Goal: Task Accomplishment & Management: Complete application form

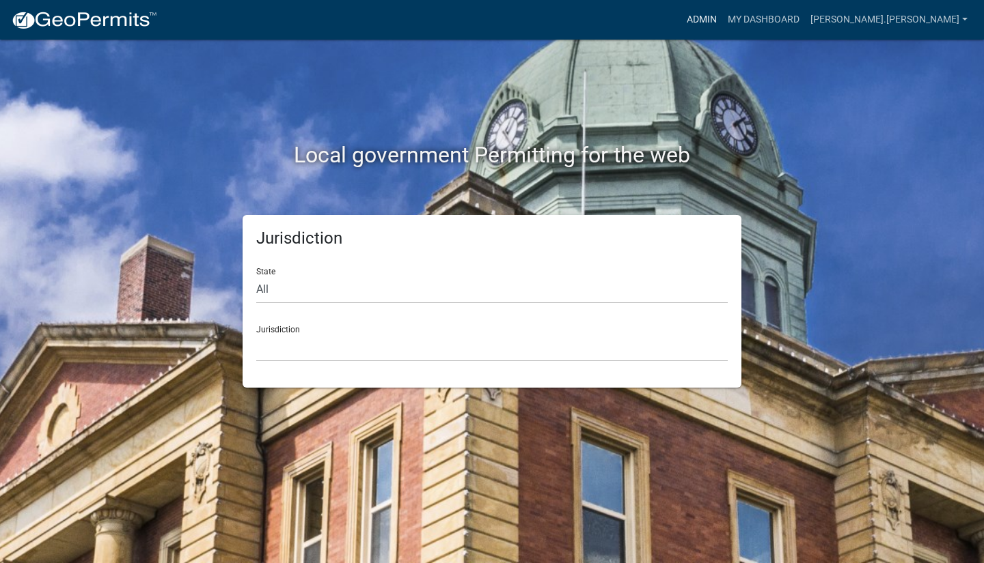
click at [722, 20] on link "Admin" at bounding box center [701, 20] width 41 height 26
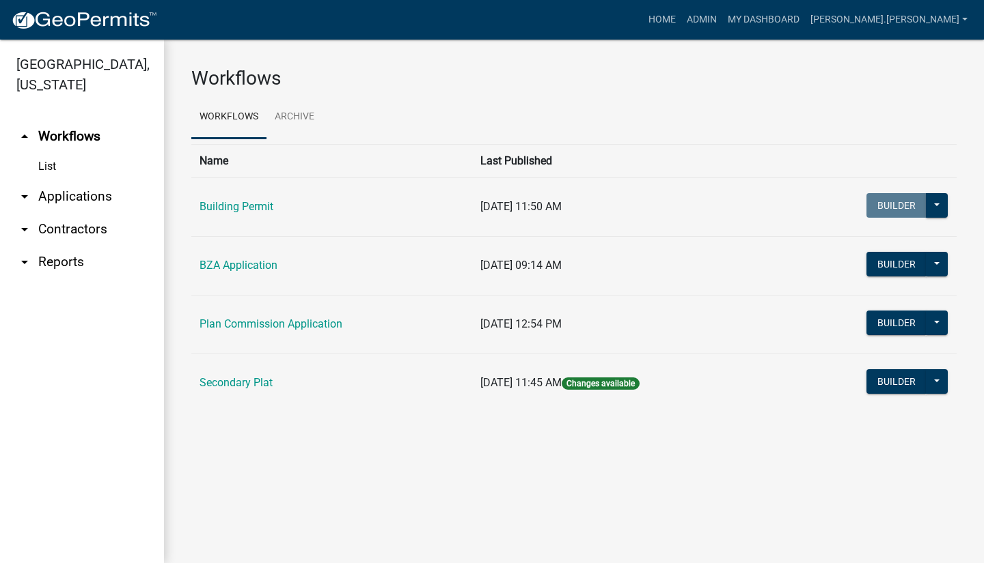
click at [55, 181] on link "arrow_drop_down Applications" at bounding box center [82, 196] width 164 height 33
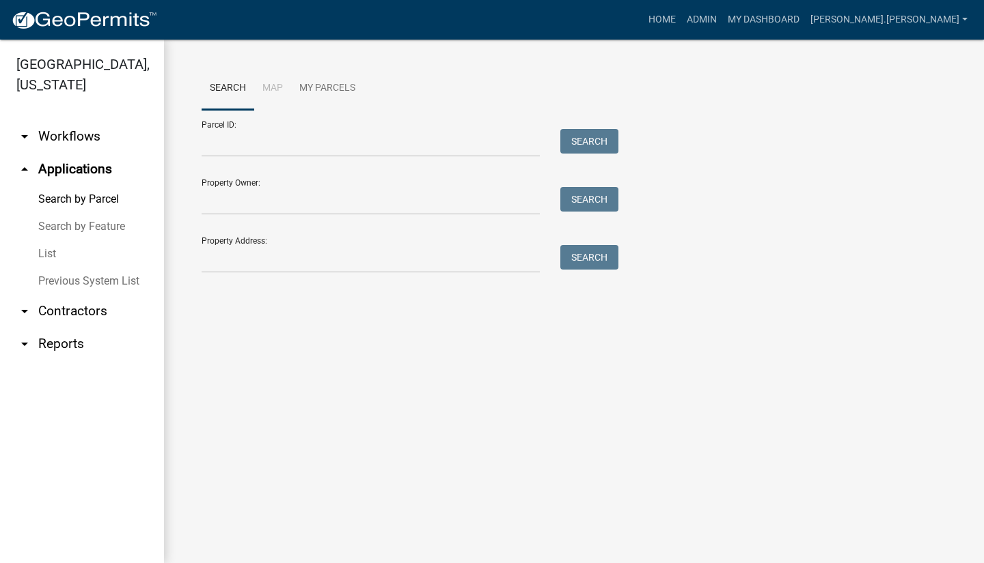
click at [51, 240] on link "List" at bounding box center [82, 253] width 164 height 27
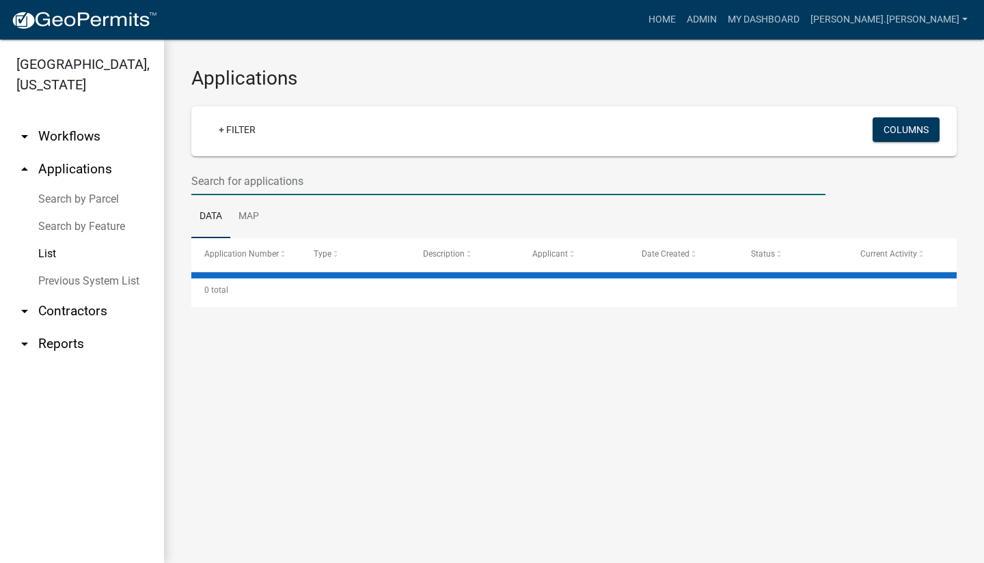
click at [246, 186] on input "text" at bounding box center [508, 181] width 634 height 28
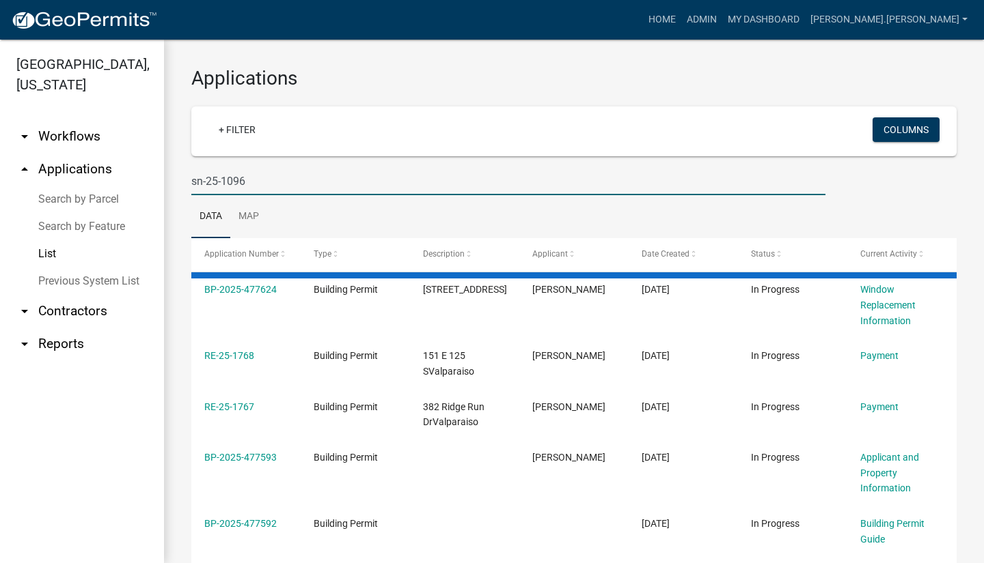
type input "sn-25-1096"
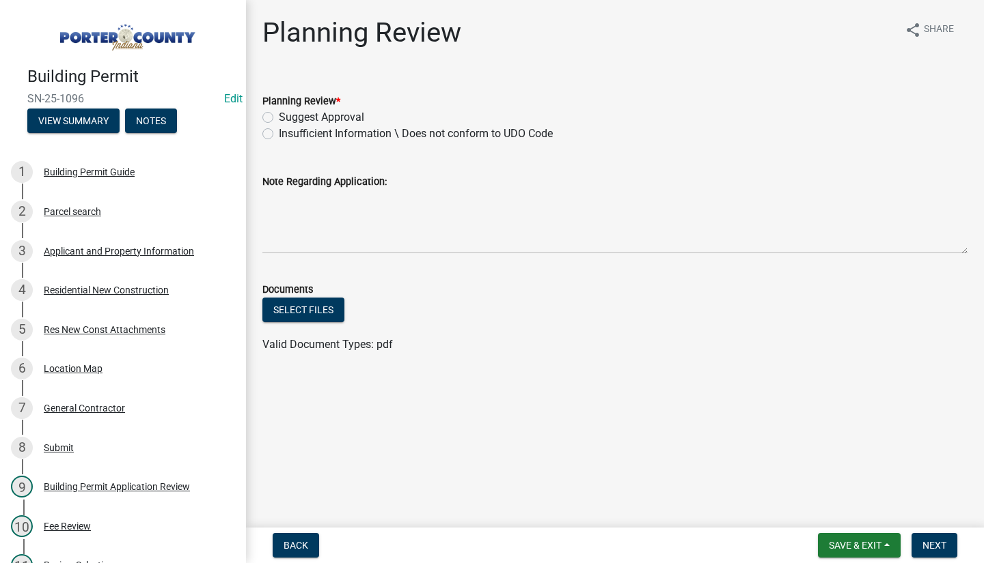
click at [533, 266] on form "Documents Select files Valid Document Types: pdf" at bounding box center [614, 309] width 705 height 88
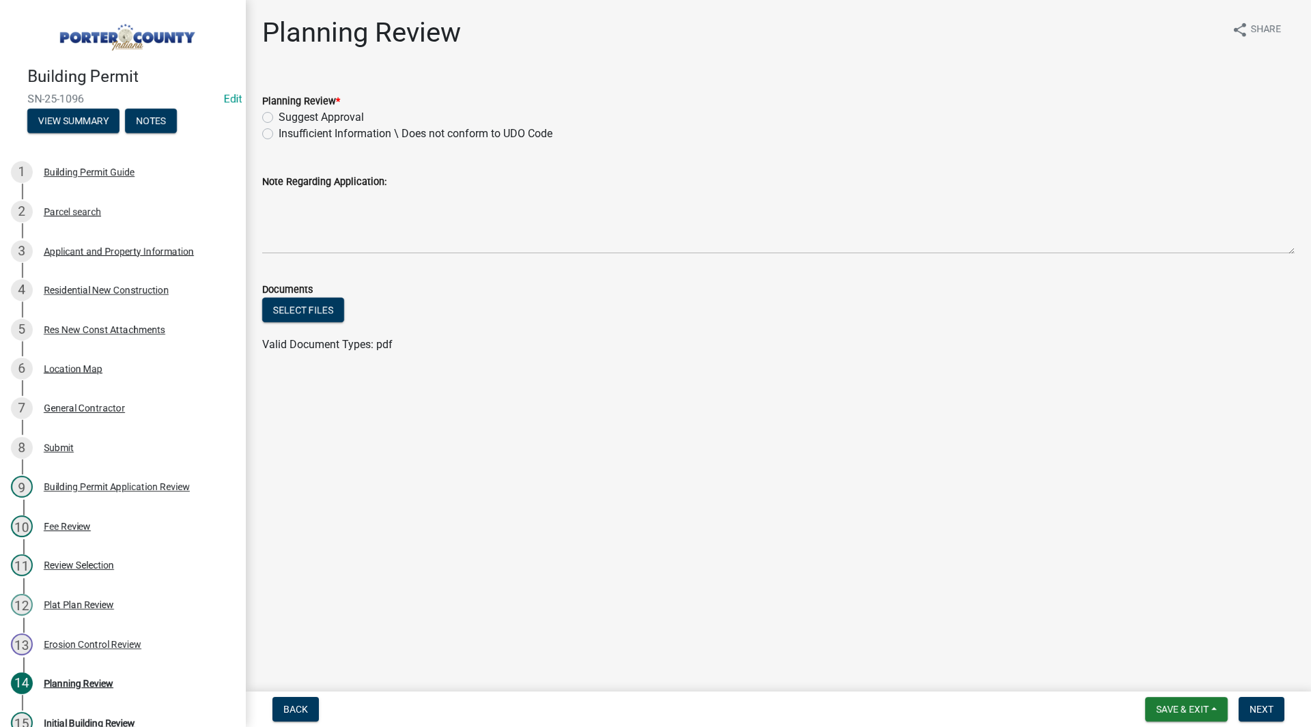
click at [461, 535] on main "Planning Review share Share Planning Review * Suggest Approval Insufficient Inf…" at bounding box center [778, 343] width 1065 height 686
click at [106, 252] on div "Applicant and Property Information" at bounding box center [119, 252] width 150 height 10
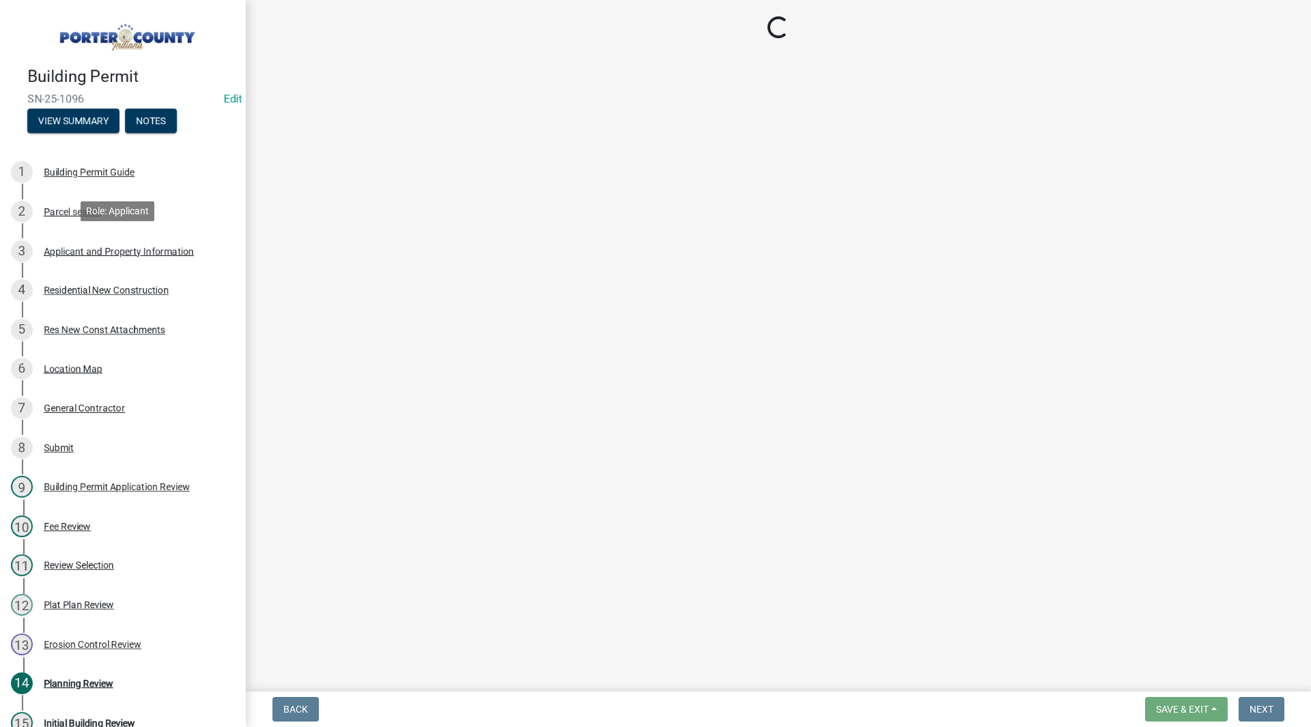
select select "6f5aa9ae-62ac-41bd-979a-9c71eae504cc"
select select "c796f995-08fe-487b-a20e-70ab553361d3"
select select "0d764019-f1ff-4f3b-9299-33f0d080acc7"
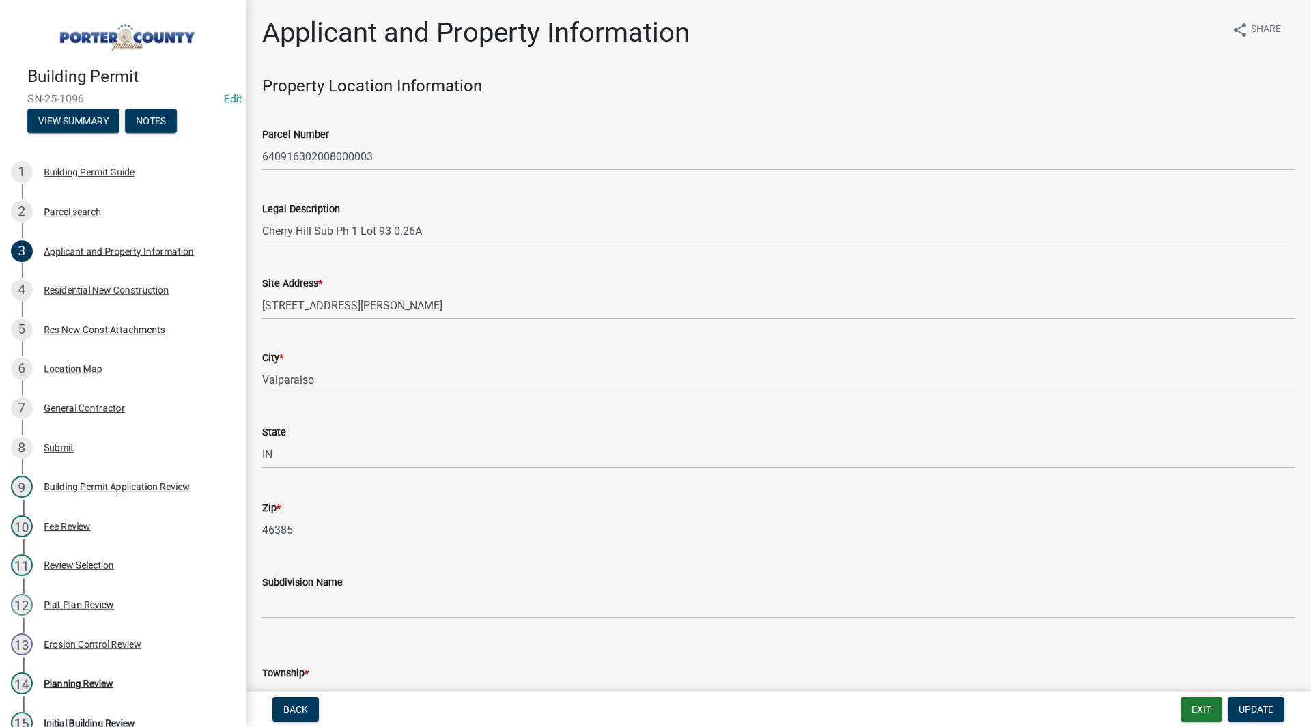
click at [281, 265] on div "Site Address * 306 Holst Ln" at bounding box center [778, 288] width 1033 height 64
click at [313, 259] on div "Site Address * 306 Holst Ln" at bounding box center [778, 288] width 1033 height 64
drag, startPoint x: 378, startPoint y: 160, endPoint x: 259, endPoint y: 145, distance: 120.5
click at [259, 145] on div "Parcel Number 640916302008000003" at bounding box center [778, 139] width 1053 height 64
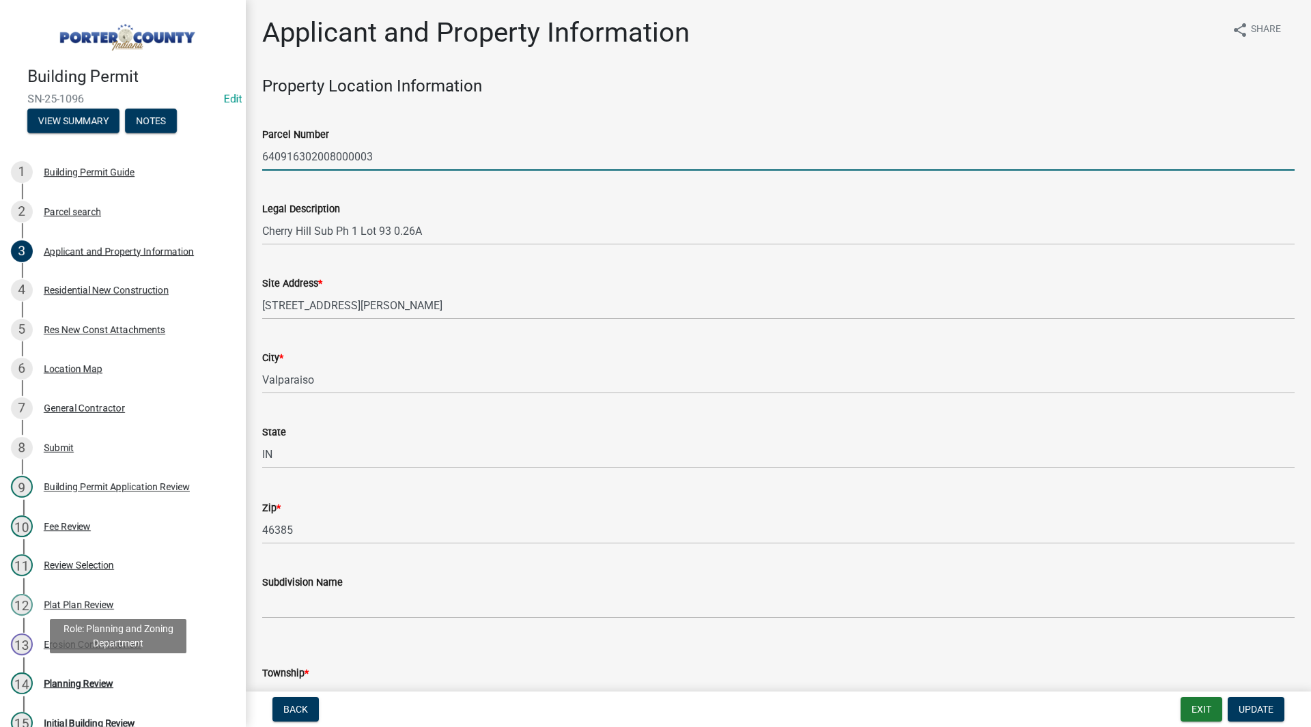
click at [41, 563] on link "14 Planning Review" at bounding box center [123, 684] width 246 height 40
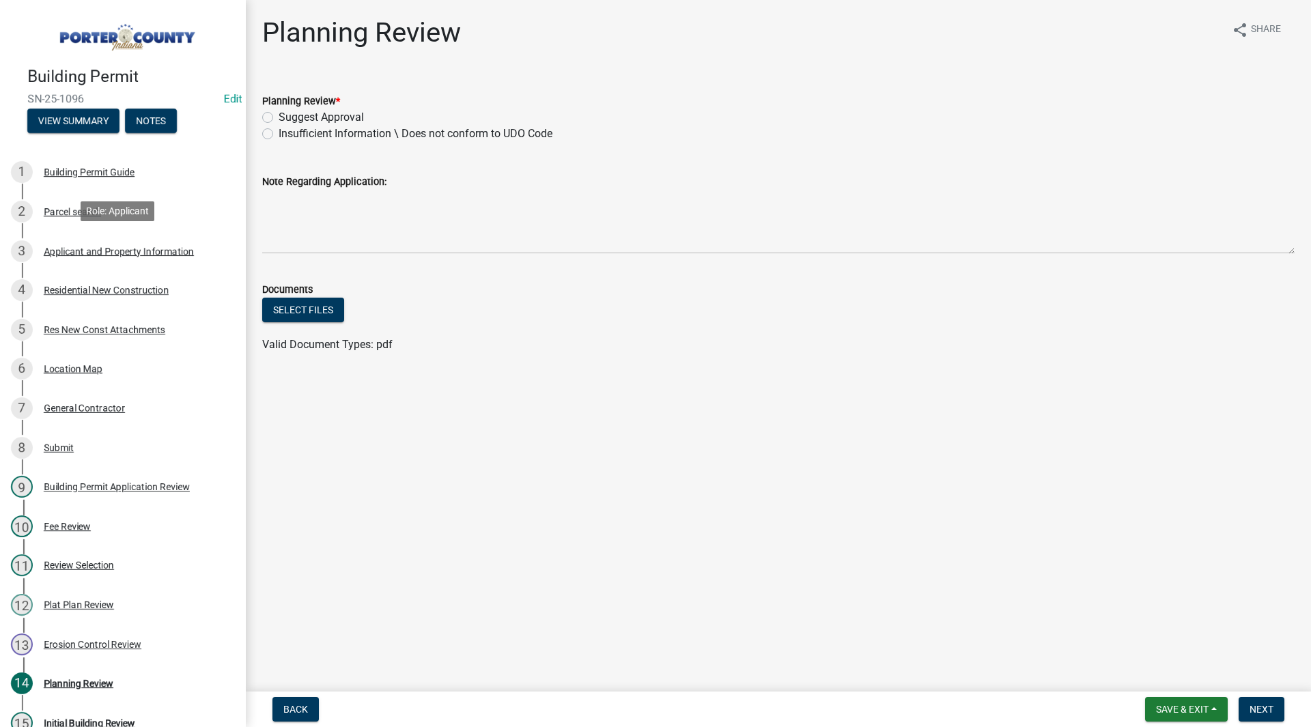
click at [126, 247] on div "Applicant and Property Information" at bounding box center [119, 252] width 150 height 10
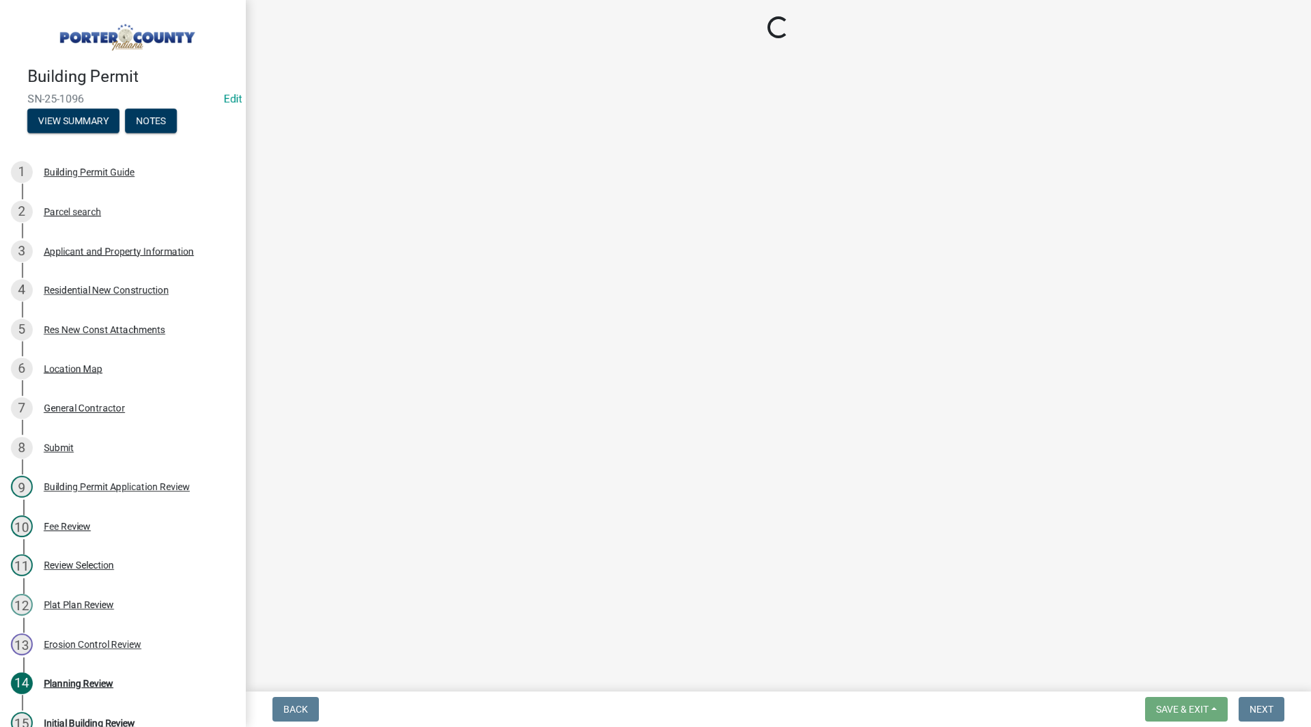
select select "6f5aa9ae-62ac-41bd-979a-9c71eae504cc"
select select "c796f995-08fe-487b-a20e-70ab553361d3"
select select "0d764019-f1ff-4f3b-9299-33f0d080acc7"
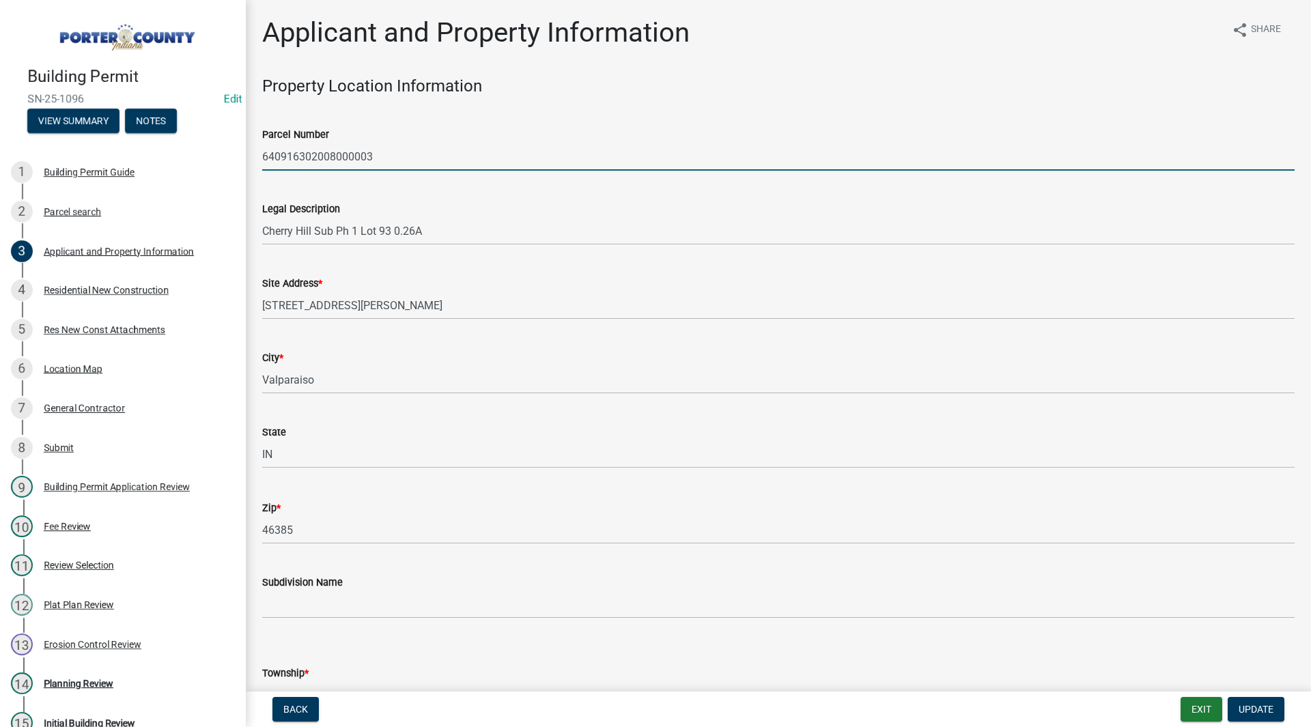
drag, startPoint x: 381, startPoint y: 161, endPoint x: 252, endPoint y: 158, distance: 129.1
click at [252, 158] on div "Parcel Number 640916302008000003" at bounding box center [778, 139] width 1053 height 64
click at [309, 184] on div "Legal Description Cherry Hill Sub Ph 1 Lot 93 0.26A" at bounding box center [778, 214] width 1033 height 64
click at [344, 257] on div "Site Address * 306 Holst Ln" at bounding box center [778, 288] width 1033 height 64
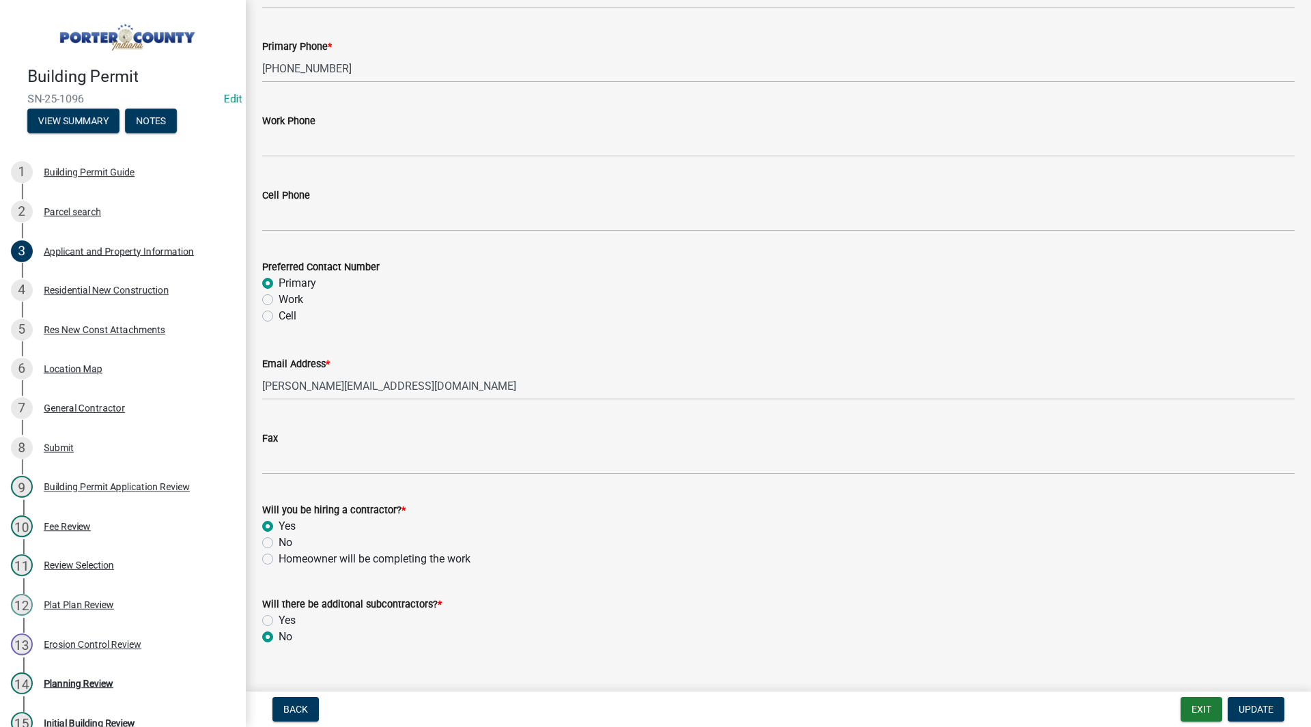
scroll to position [1828, 0]
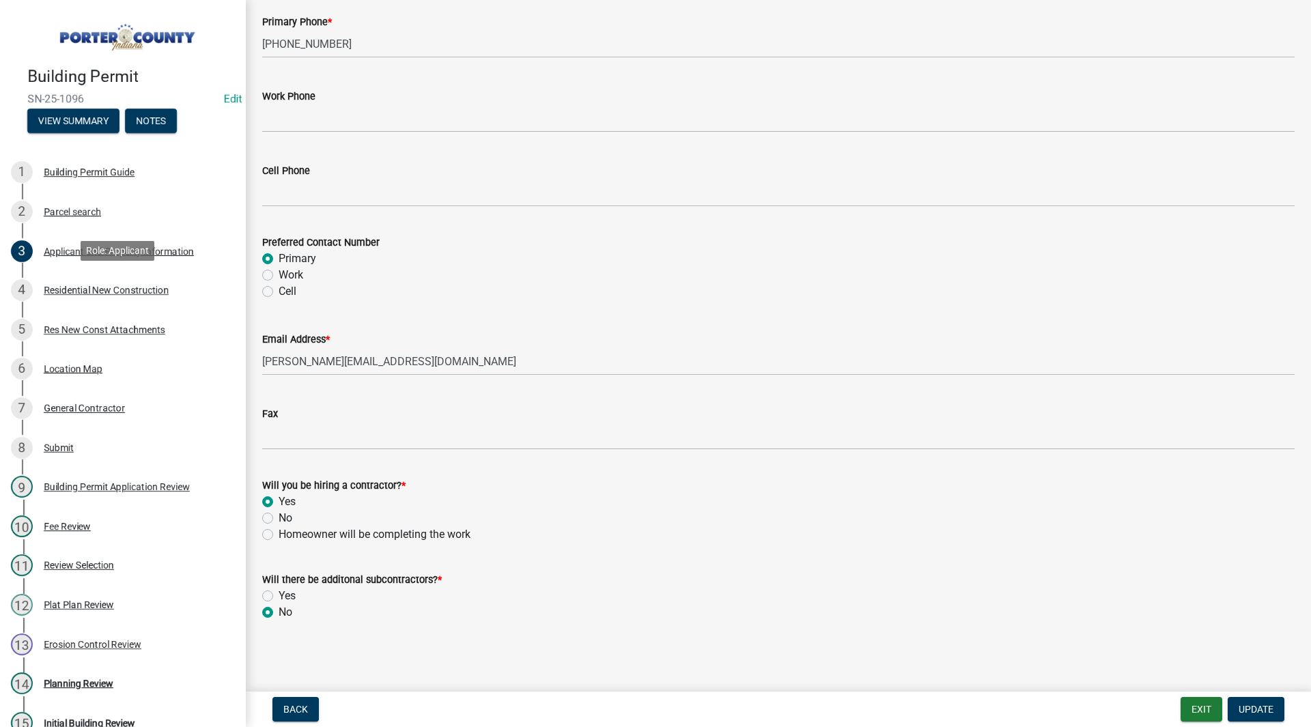
click at [175, 281] on div "4 Residential New Construction" at bounding box center [117, 290] width 213 height 22
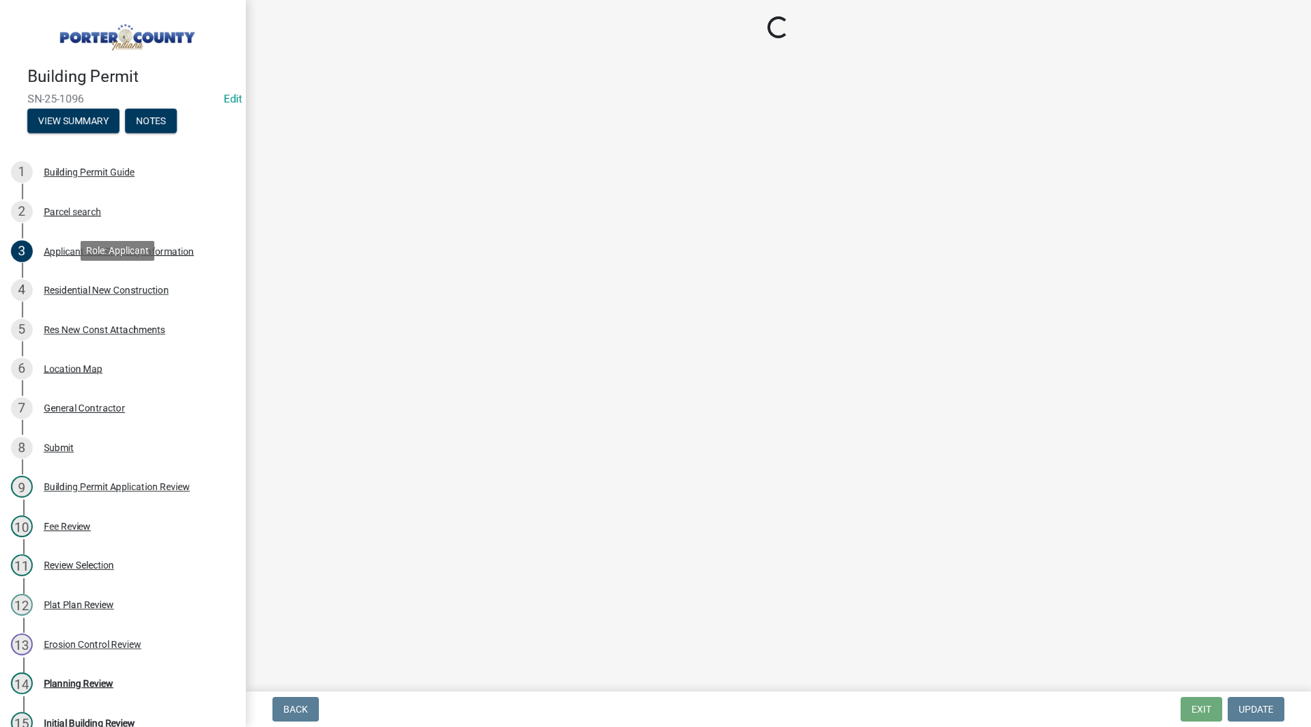
scroll to position [0, 0]
select select "9e518564-4428-4eb4-941b-0b1ac8082854"
select select "ac5c74af-6cd7-44c6-8b3b-d3d049808b18"
select select "b5a5c90e-8d72-4ffd-8079-af89c218e1ea"
select select "bc1034c9-9a5f-4372-bced-1af0bc4c05e7"
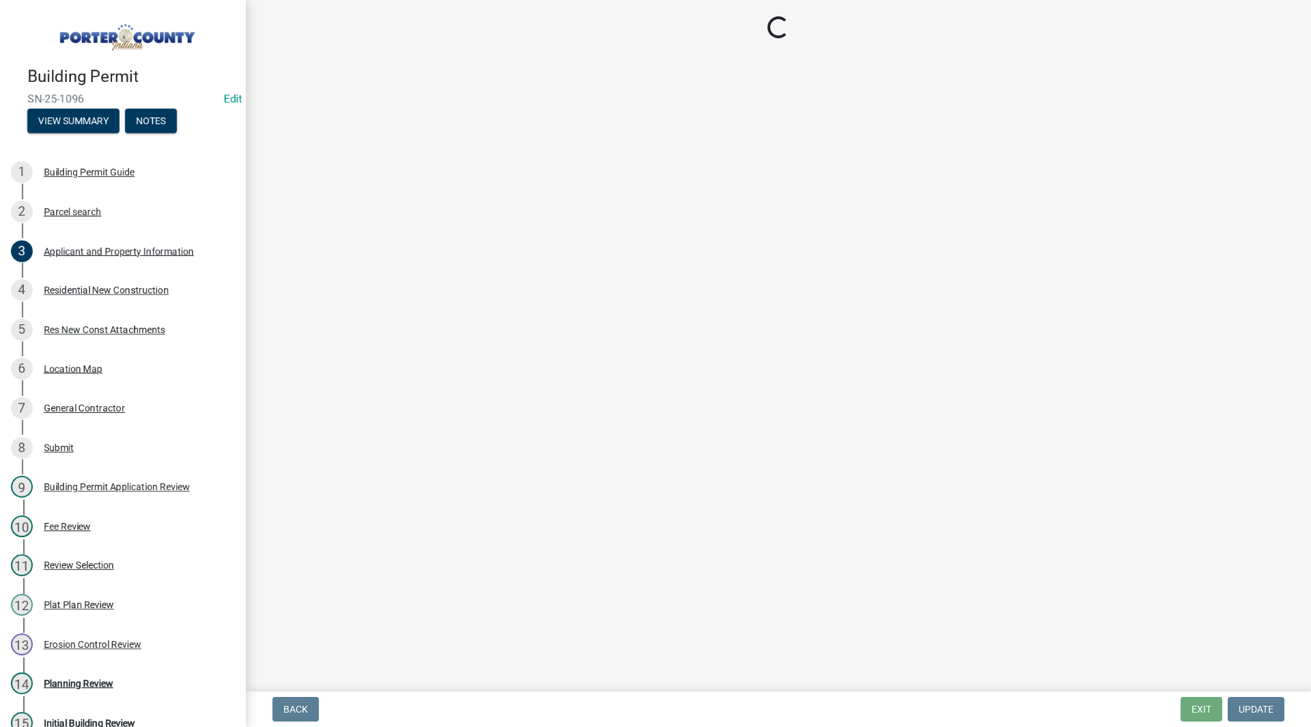
select select "fb7c1b5d-c732-494d-9560-ca0fb17ec253"
select select "d3842ca8-a9b0-43e7-b24f-ba0c572b5ff6"
select select "aeb13f5b-f618-4fb0-9457-a1d82e5b0688"
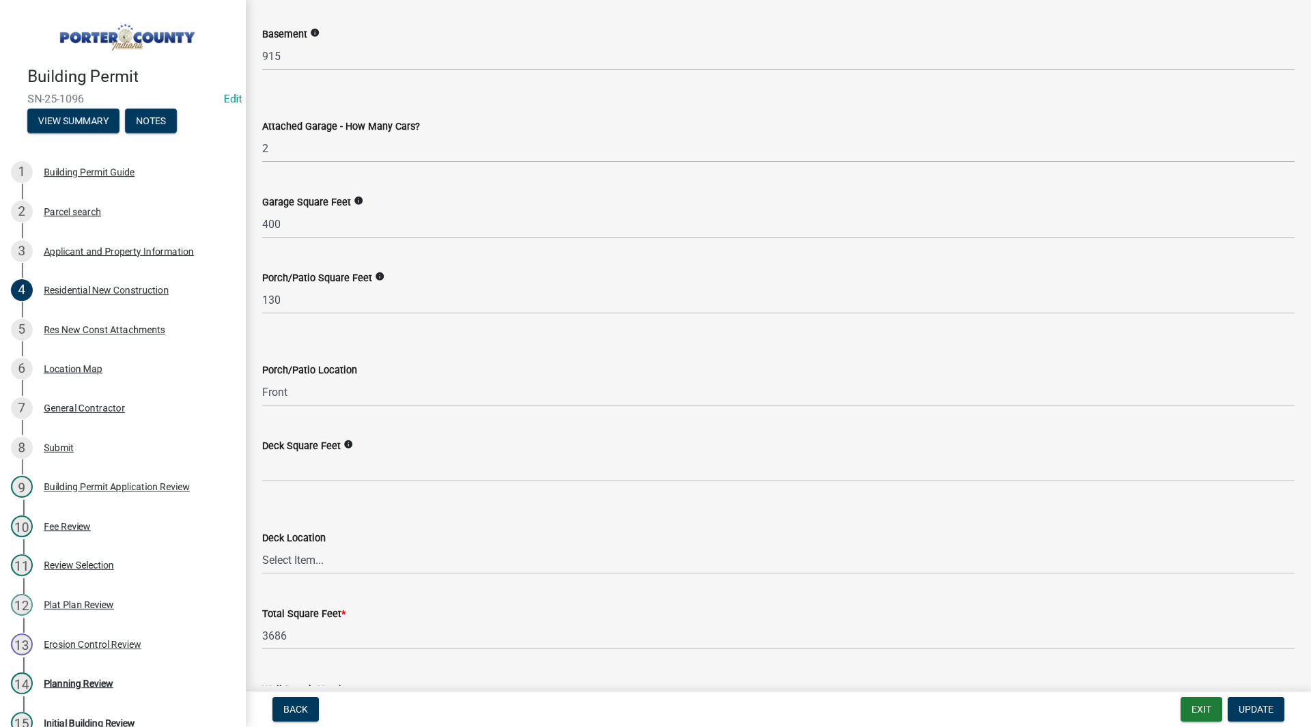
scroll to position [3532, 0]
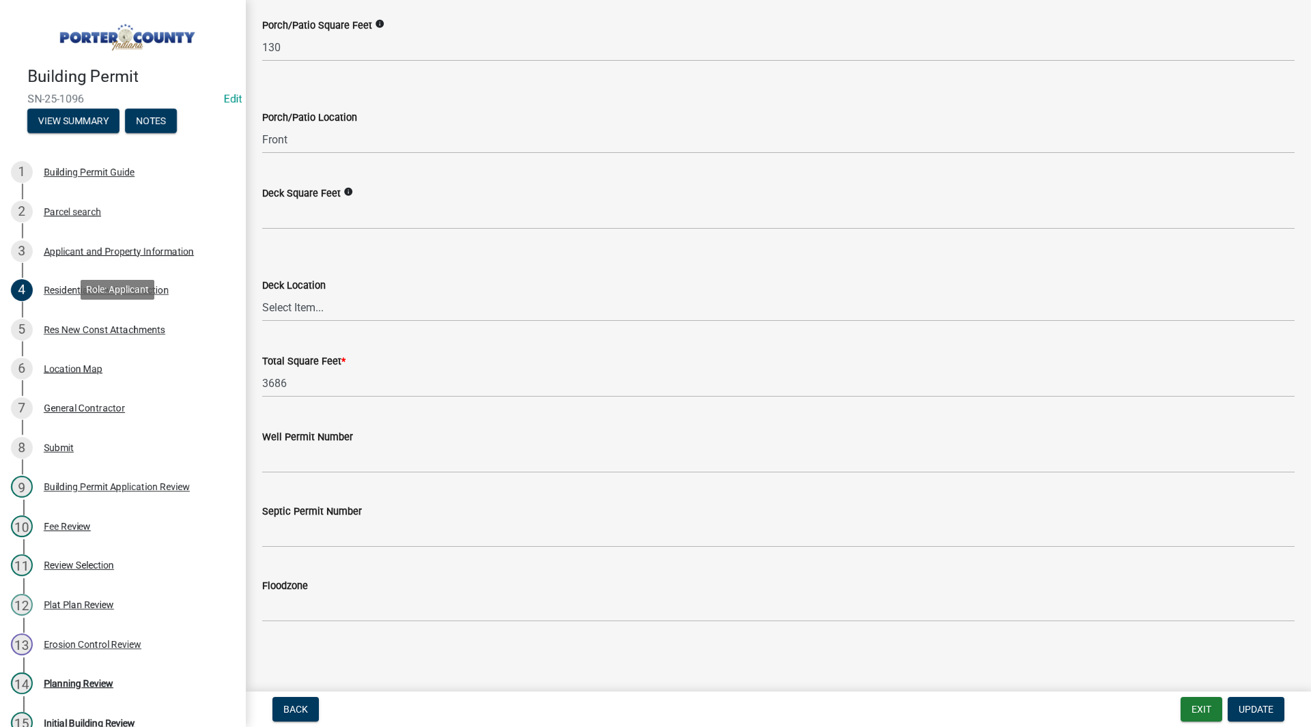
click at [130, 319] on div "5 Res New Const Attachments" at bounding box center [117, 330] width 213 height 22
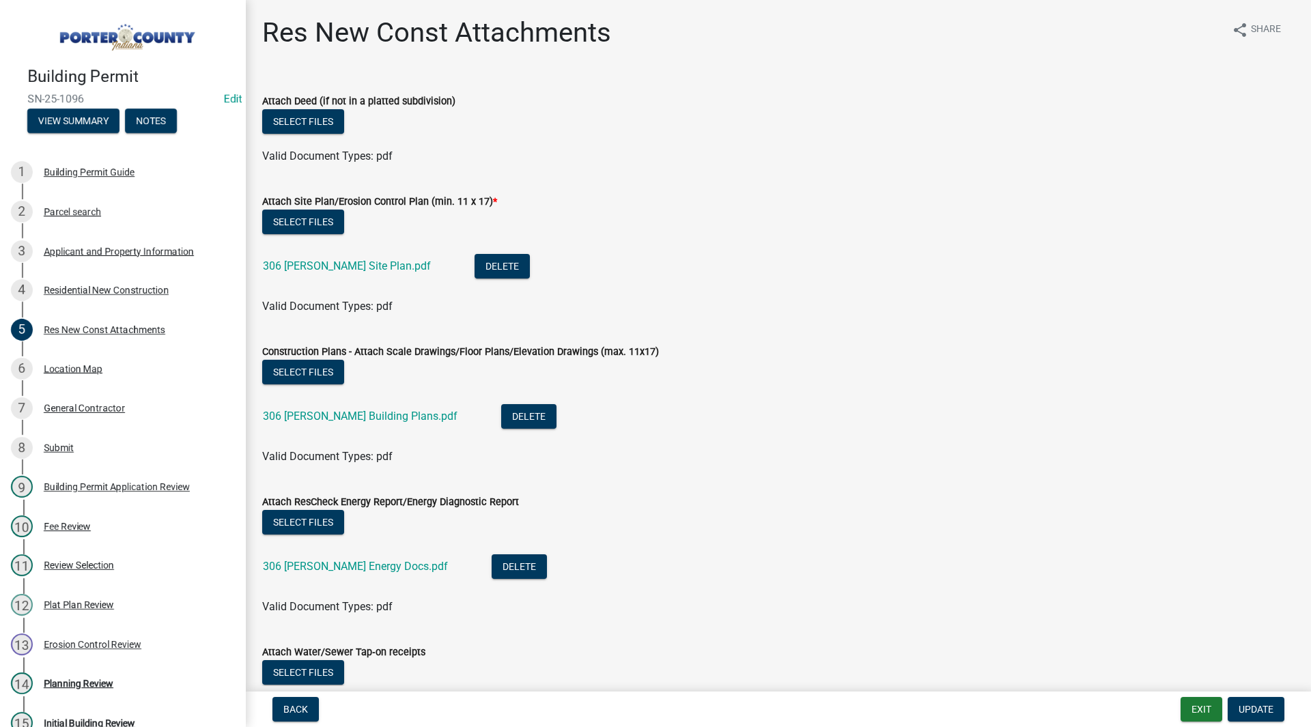
click at [347, 272] on link "306 Holst Site Plan.pdf" at bounding box center [347, 266] width 168 height 13
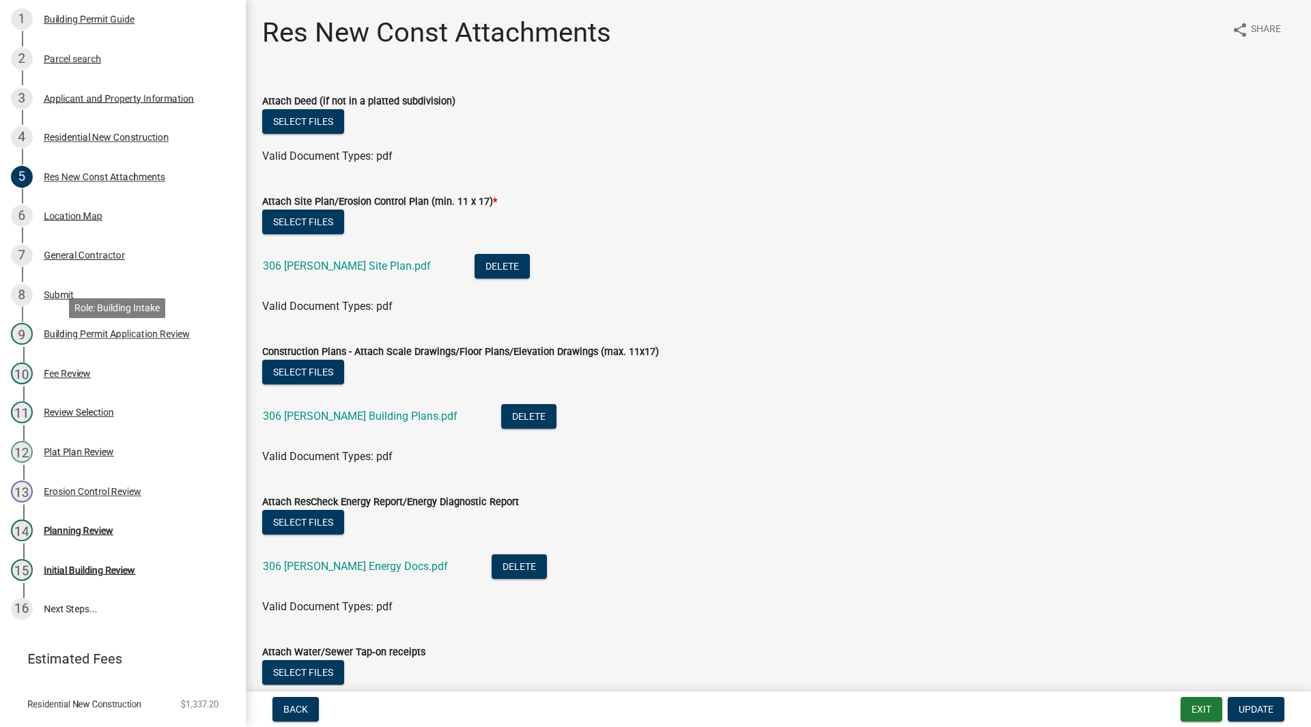
scroll to position [180, 0]
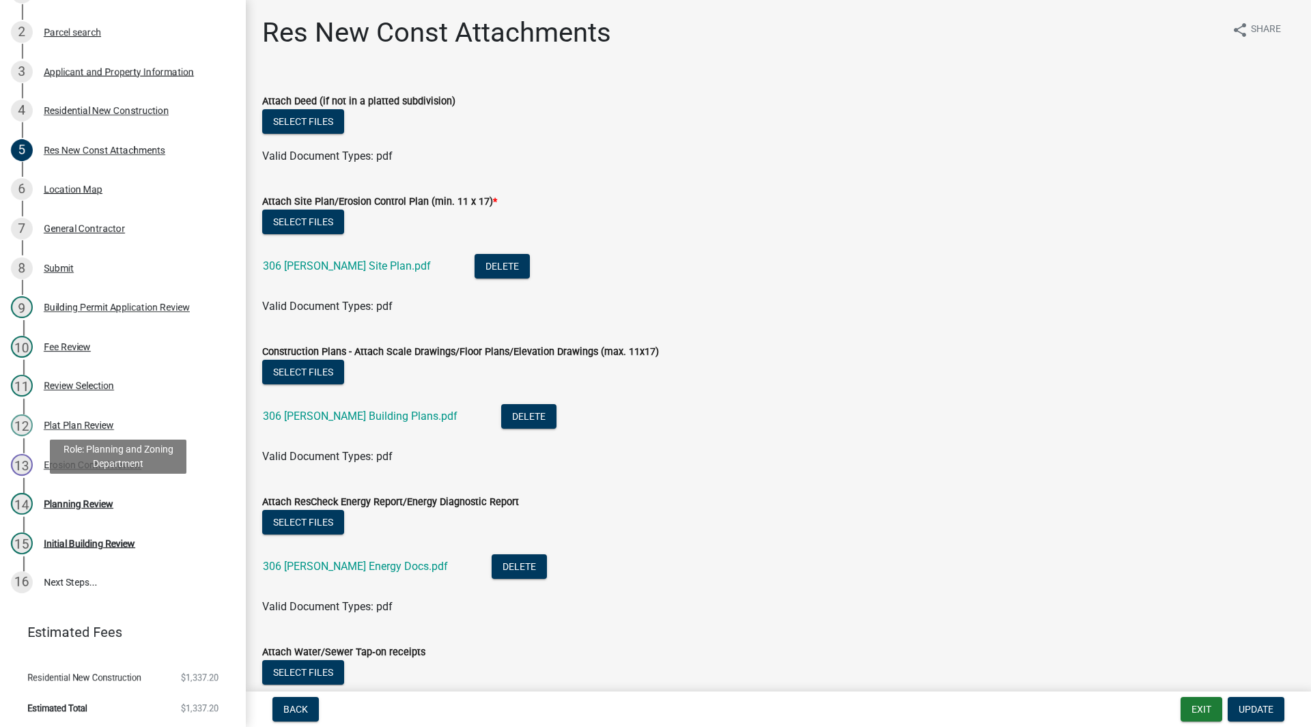
click at [84, 490] on link "14 Planning Review" at bounding box center [123, 504] width 246 height 40
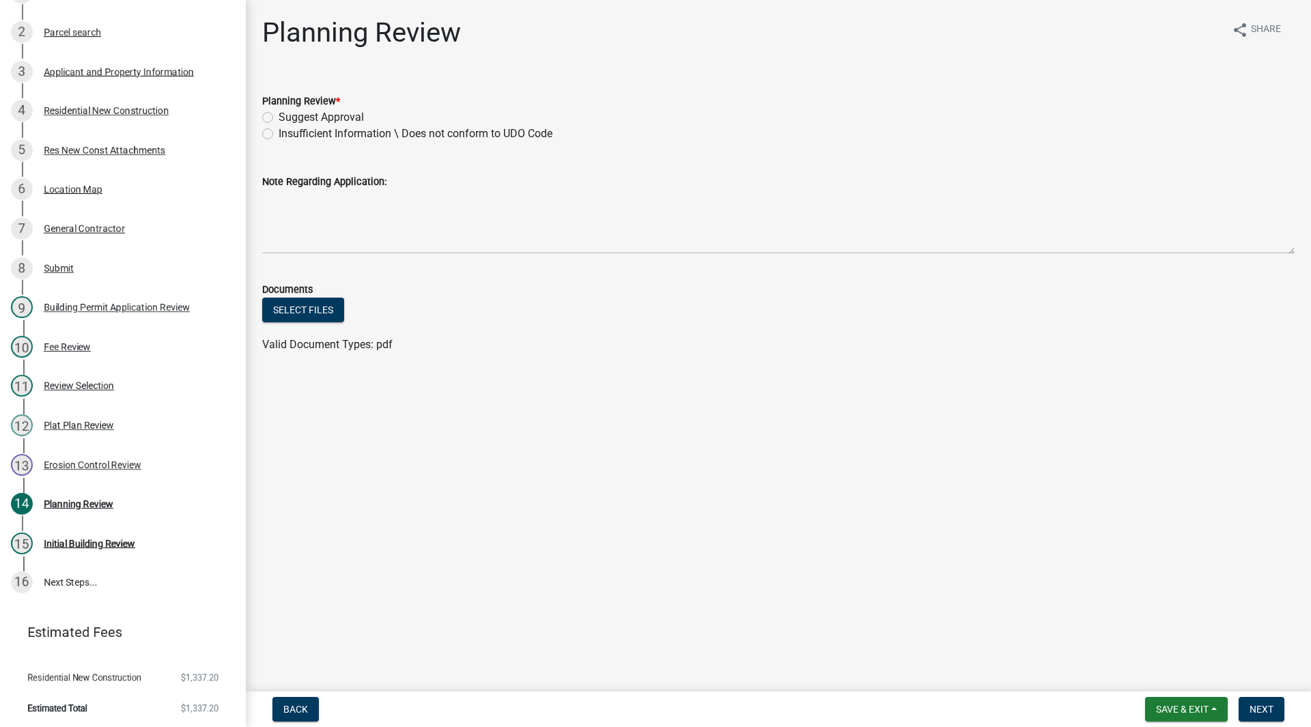
click at [313, 121] on label "Suggest Approval" at bounding box center [321, 117] width 85 height 16
click at [288, 118] on input "Suggest Approval" at bounding box center [283, 113] width 9 height 9
radio input "true"
click at [983, 563] on button "Next" at bounding box center [1262, 709] width 46 height 25
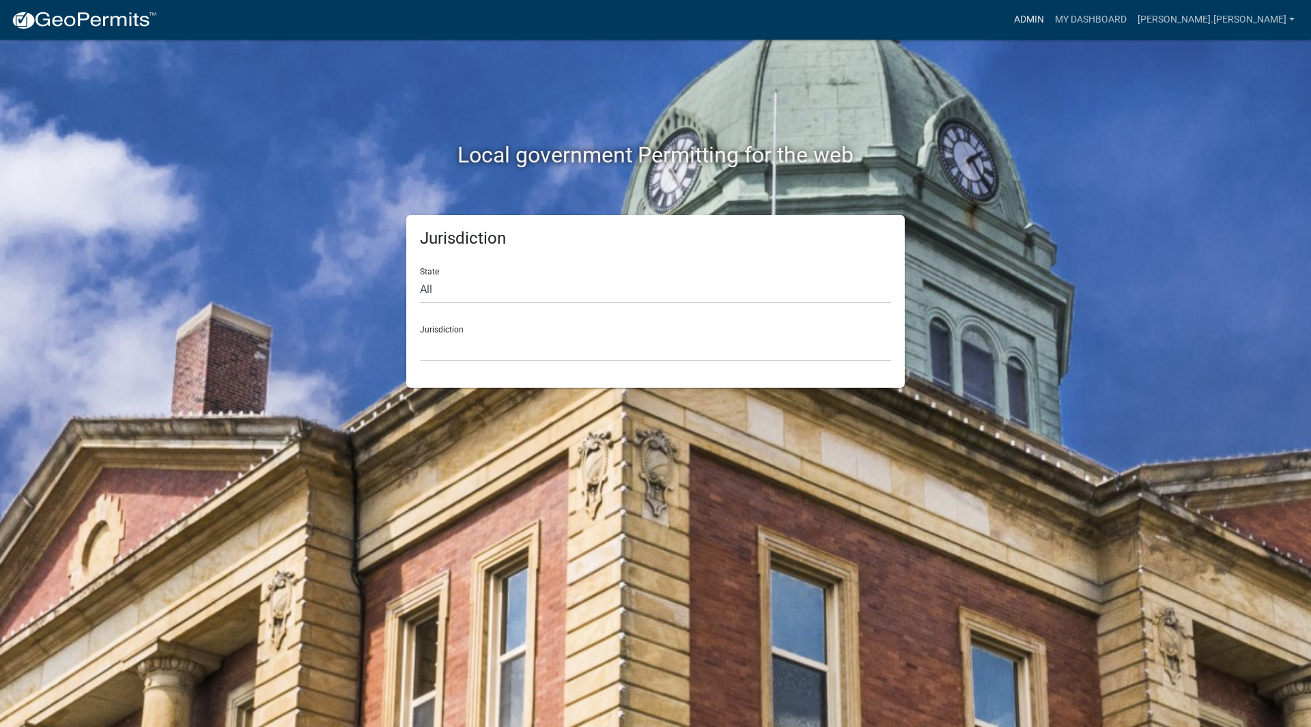
click at [1050, 20] on link "Admin" at bounding box center [1029, 20] width 41 height 26
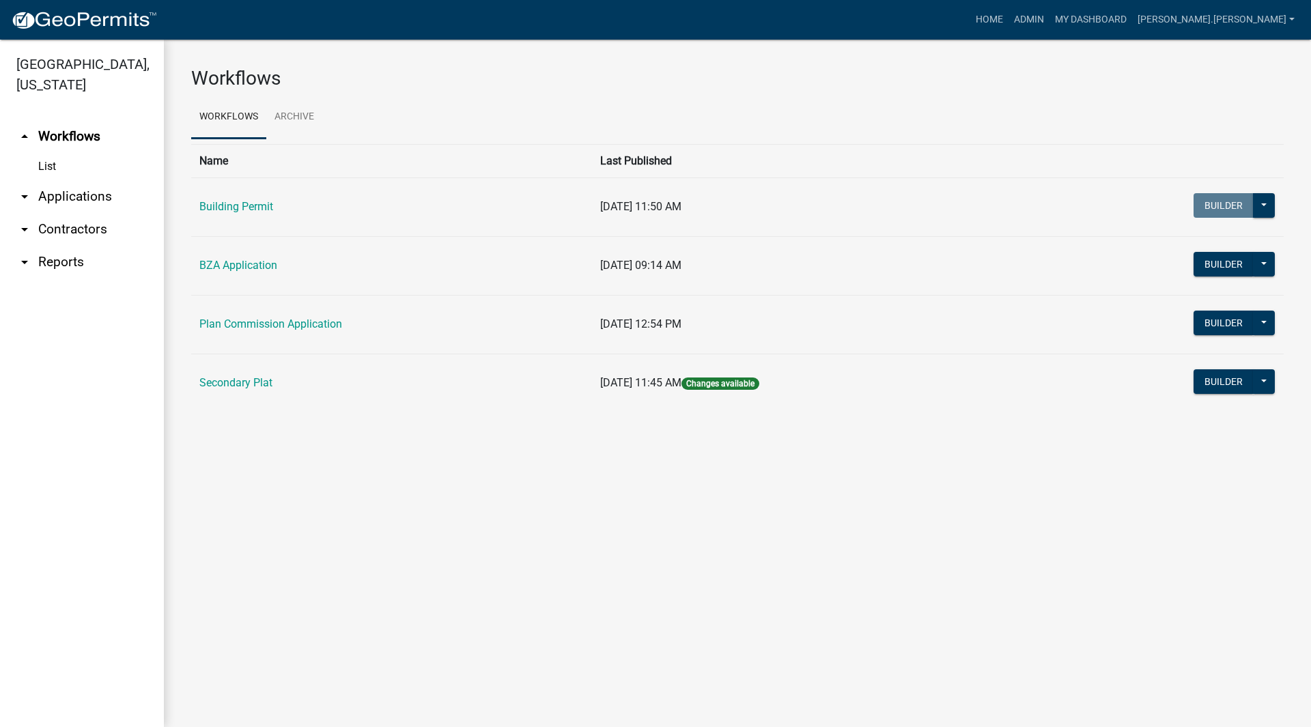
click at [101, 180] on link "arrow_drop_down Applications" at bounding box center [82, 196] width 164 height 33
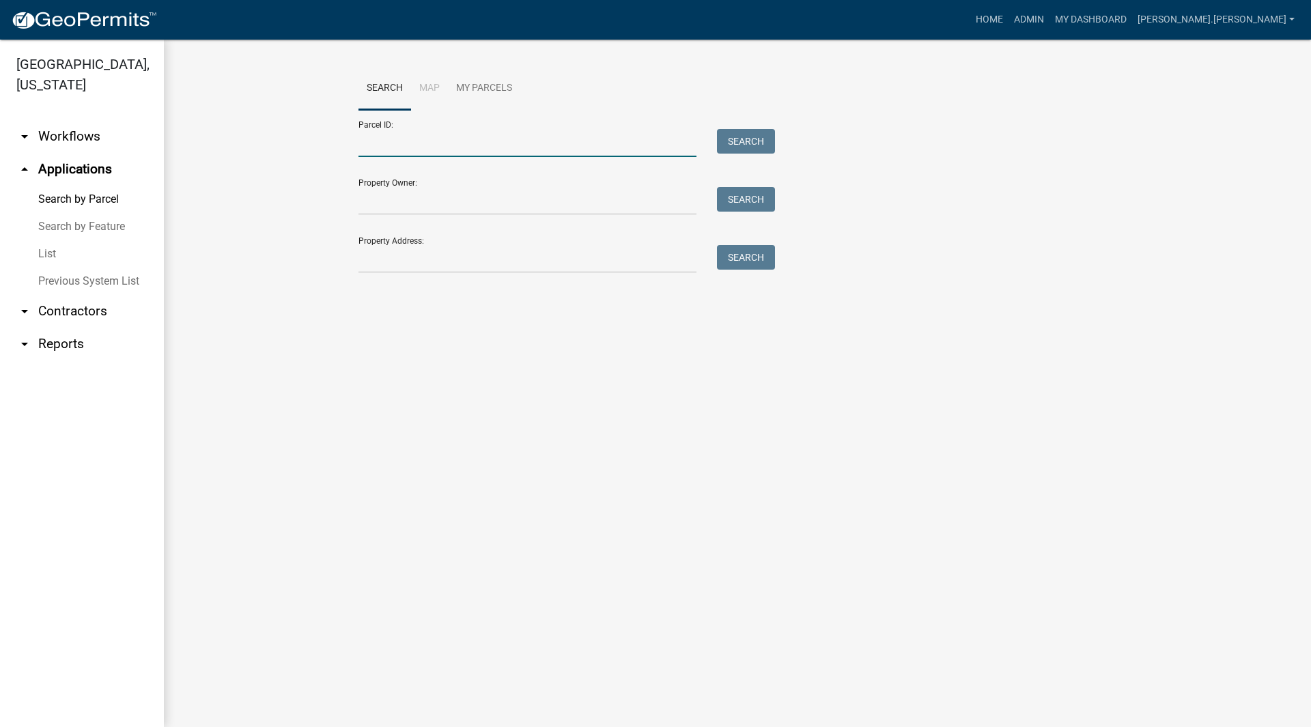
click at [473, 143] on input "Parcel ID:" at bounding box center [528, 143] width 338 height 28
paste input "64-04-20-226-008.000-021"
type input "64-04-20-226-008.000-021"
click at [729, 131] on button "Search" at bounding box center [746, 141] width 58 height 25
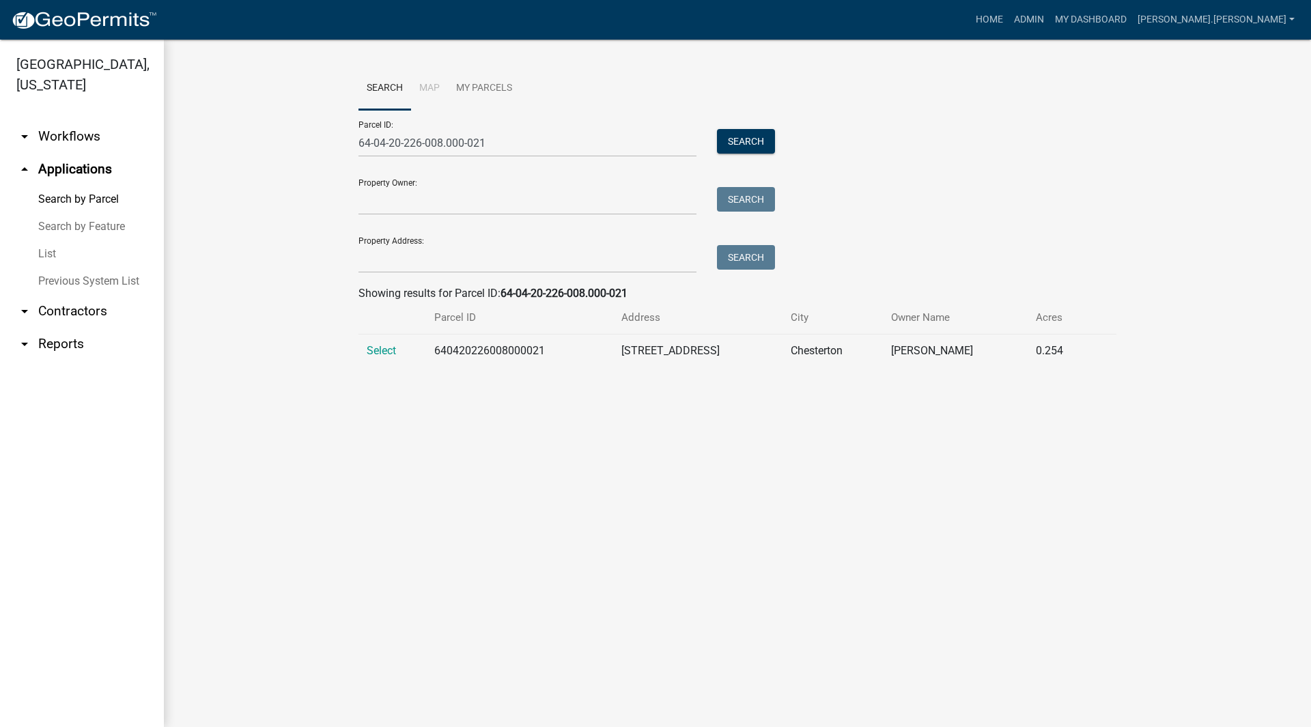
click at [378, 355] on span "Select" at bounding box center [381, 350] width 29 height 13
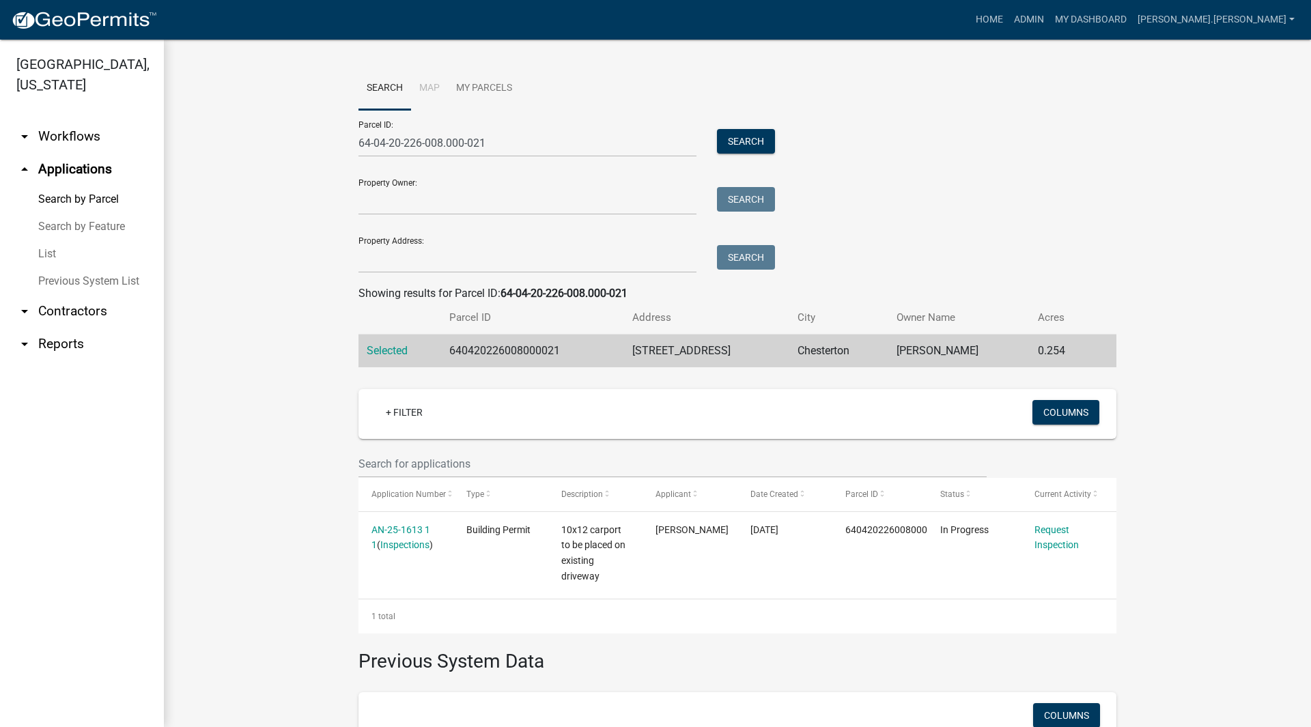
click at [415, 525] on link "AN-25-1613 1 1" at bounding box center [401, 538] width 59 height 27
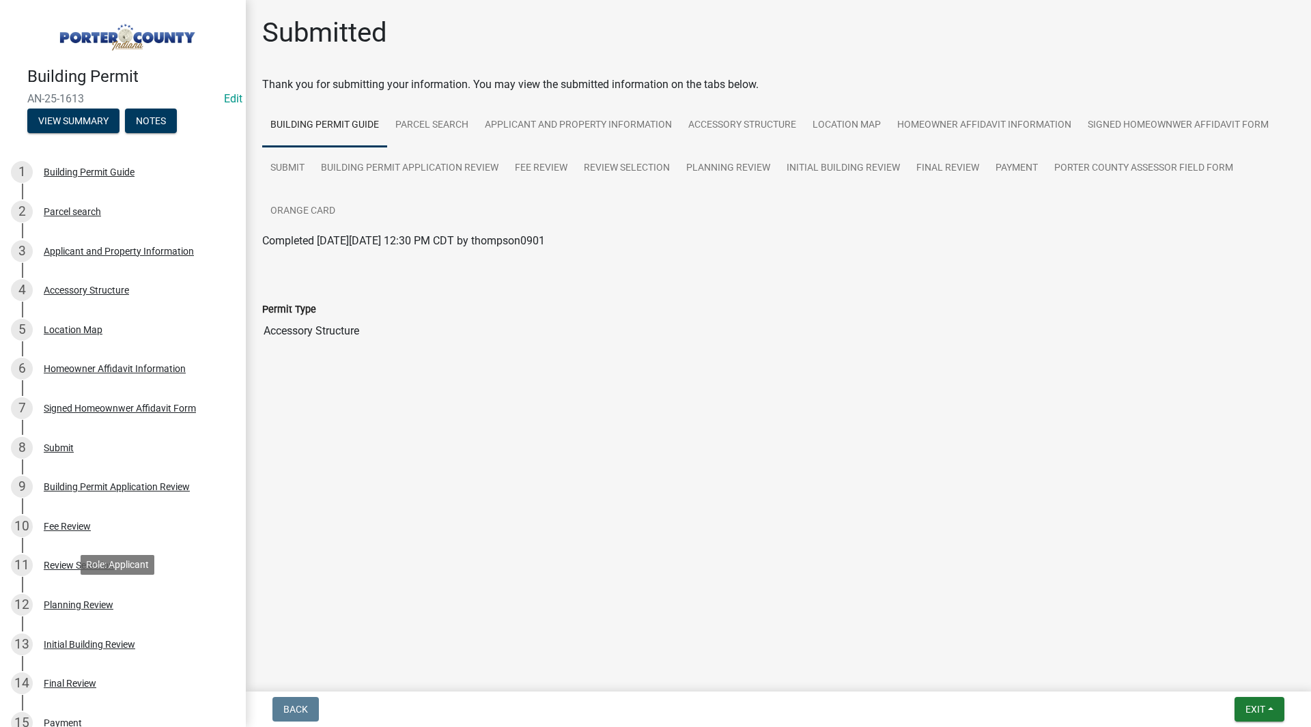
click at [136, 610] on div "12 Planning Review" at bounding box center [117, 605] width 213 height 22
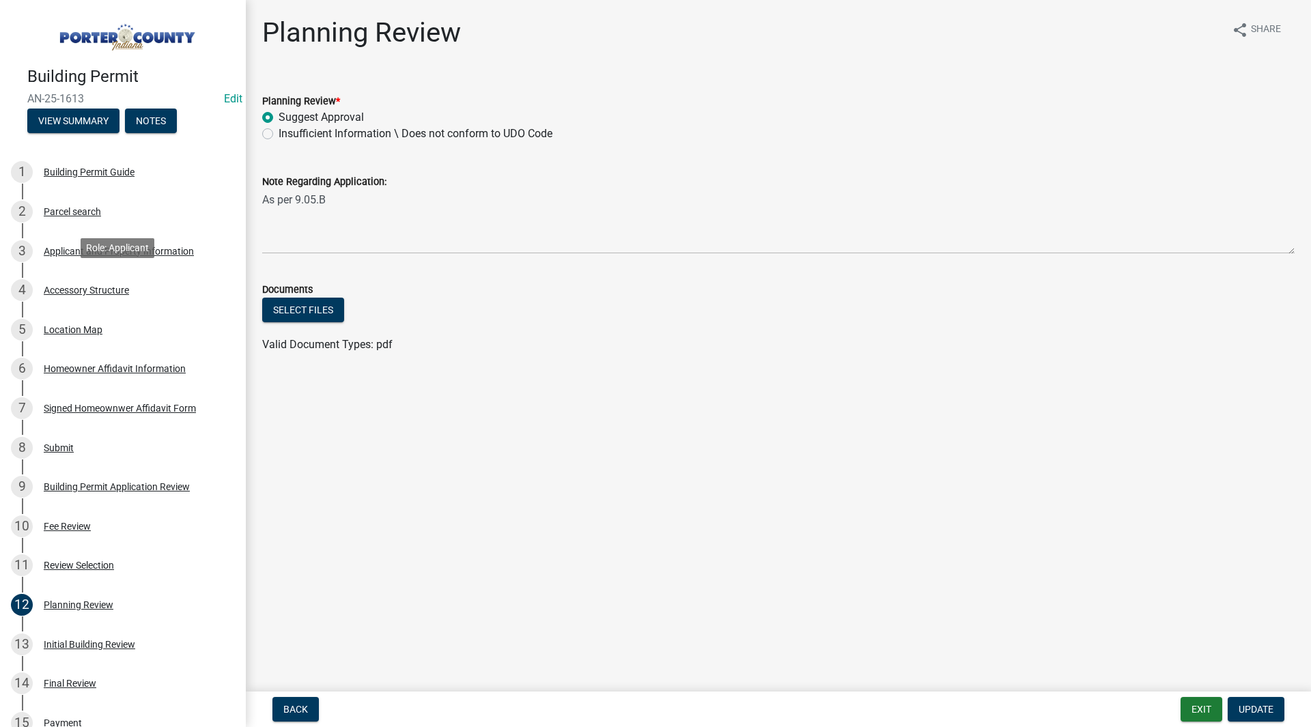
scroll to position [407, 0]
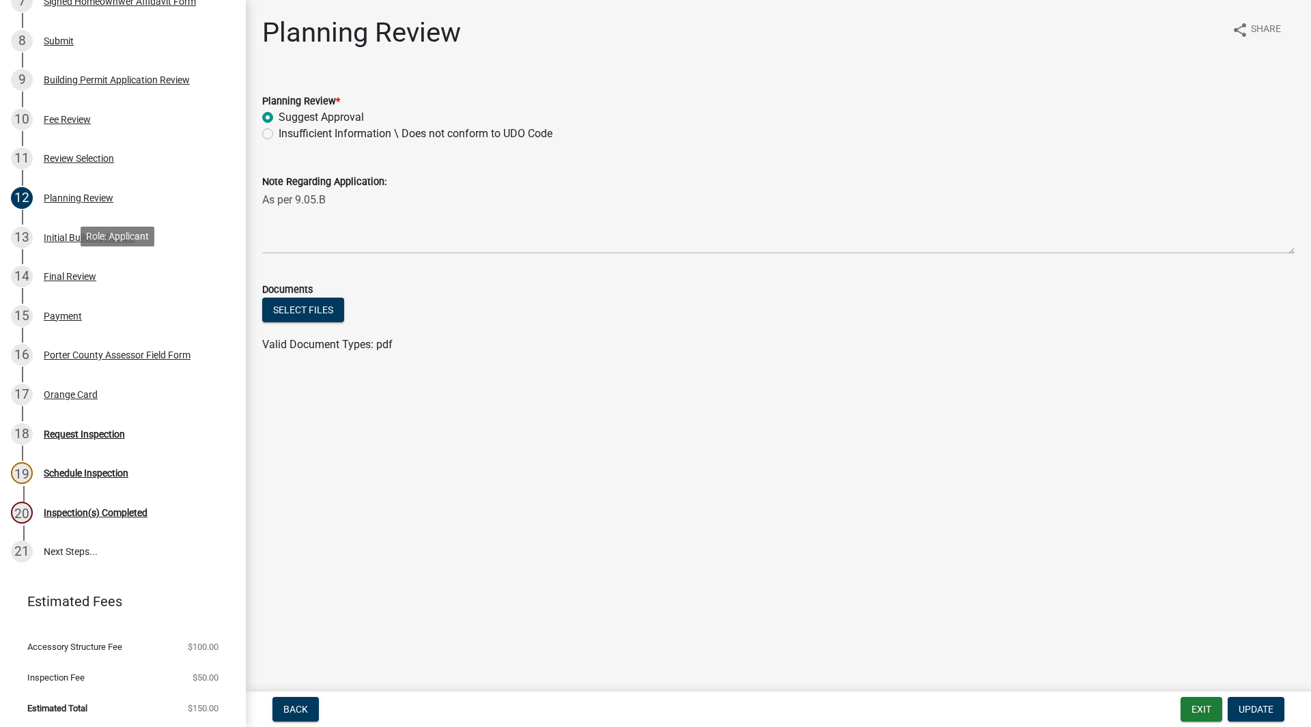
click at [109, 283] on div "14 Final Review" at bounding box center [117, 277] width 213 height 22
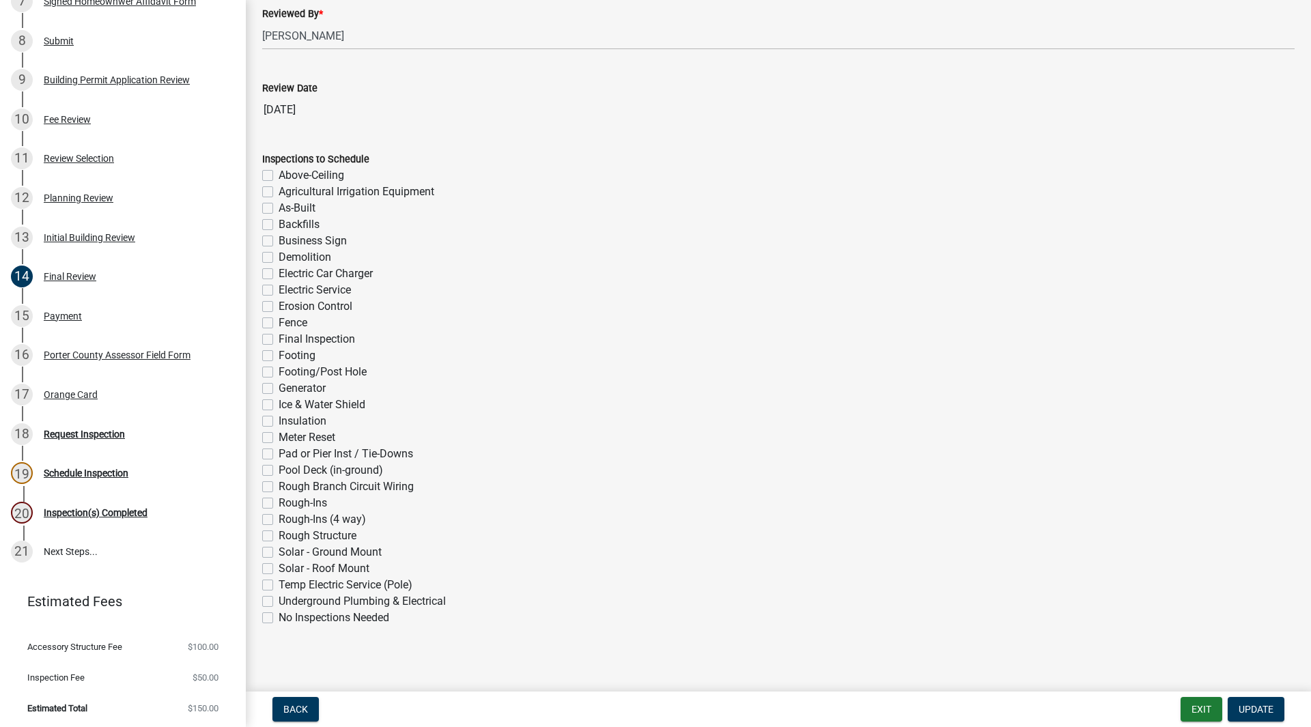
scroll to position [247, 0]
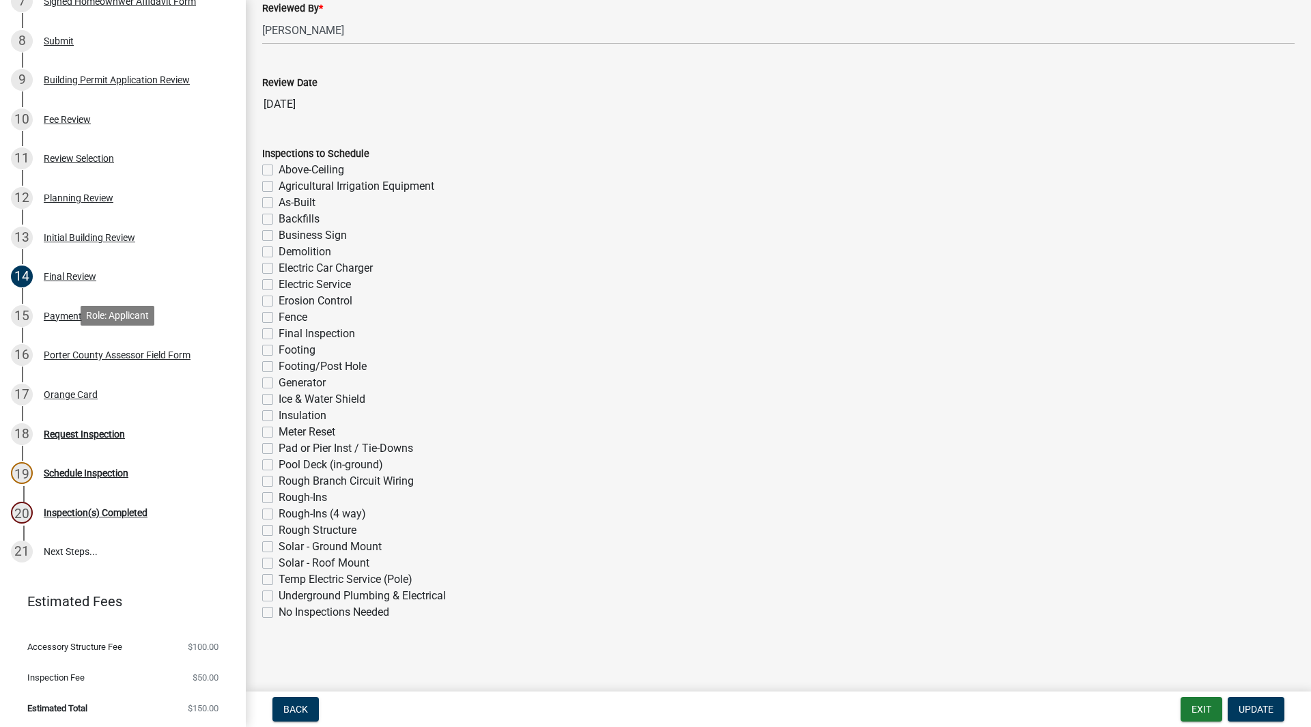
click at [119, 339] on link "16 Porter County Assessor Field Form" at bounding box center [123, 356] width 246 height 40
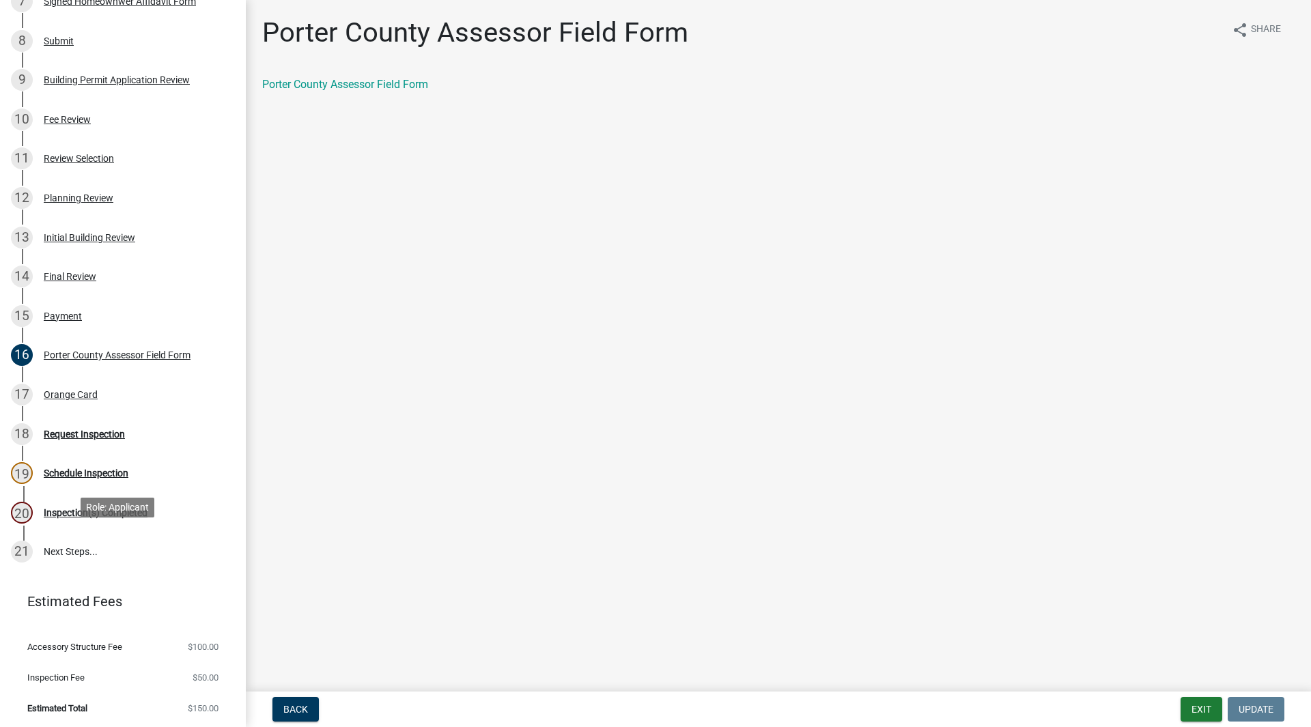
scroll to position [0, 0]
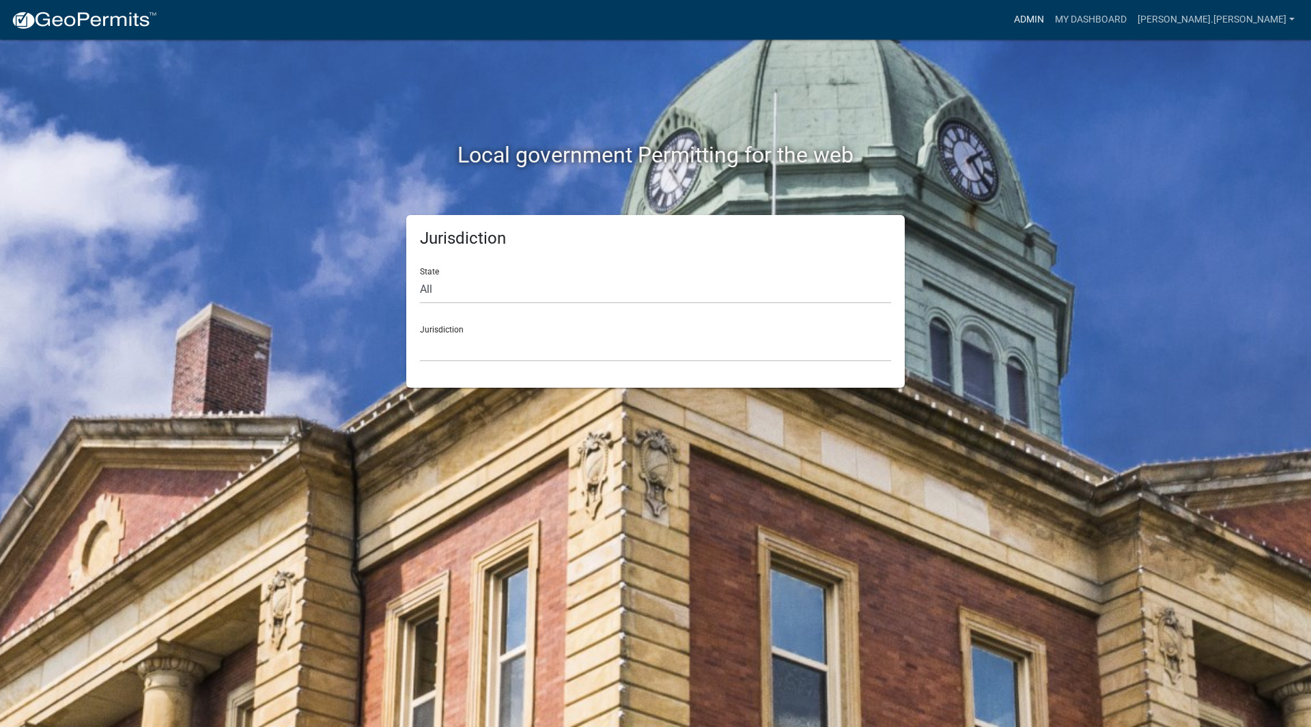
click at [1050, 24] on link "Admin" at bounding box center [1029, 20] width 41 height 26
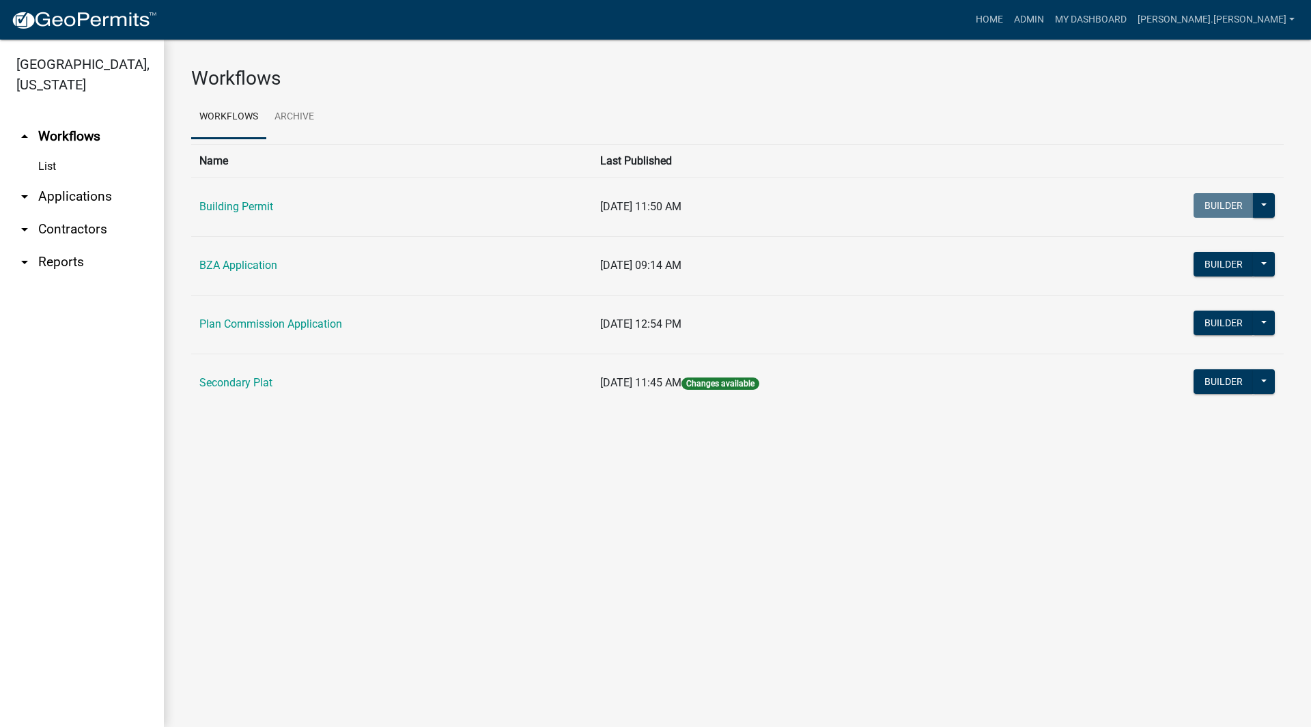
click at [58, 180] on link "arrow_drop_down Applications" at bounding box center [82, 196] width 164 height 33
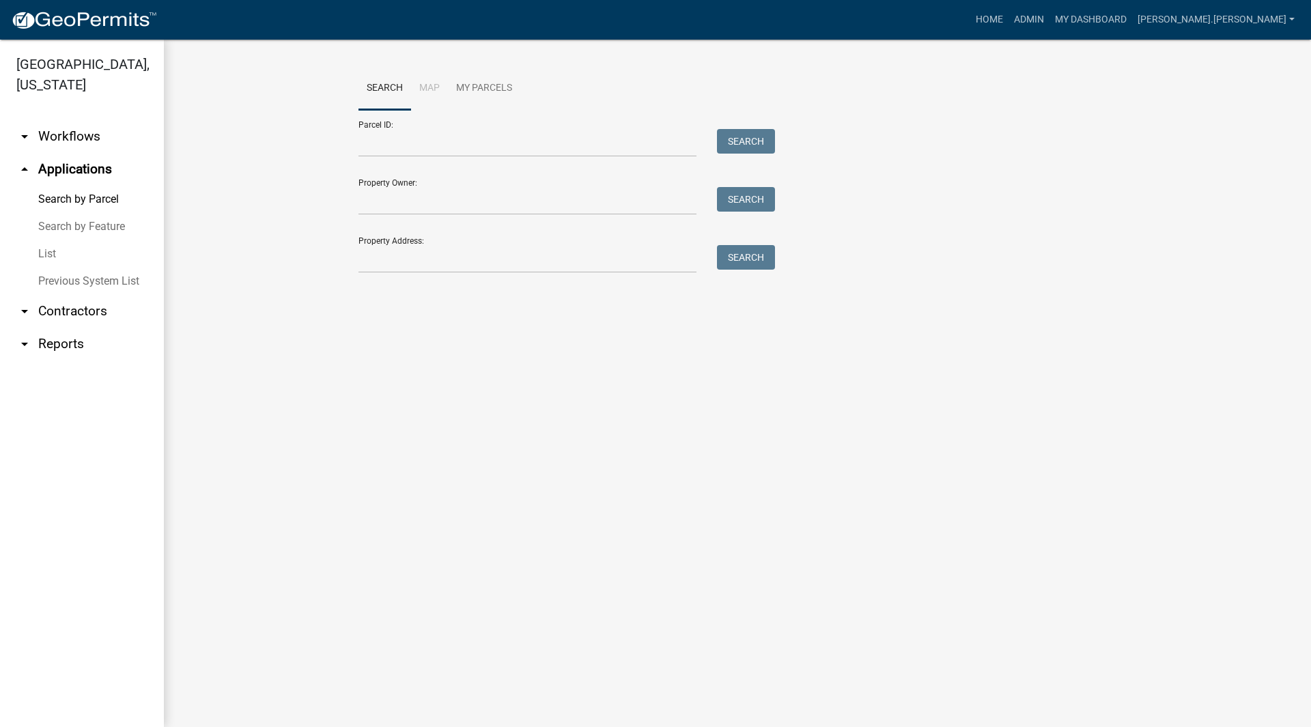
click at [57, 240] on link "List" at bounding box center [82, 253] width 164 height 27
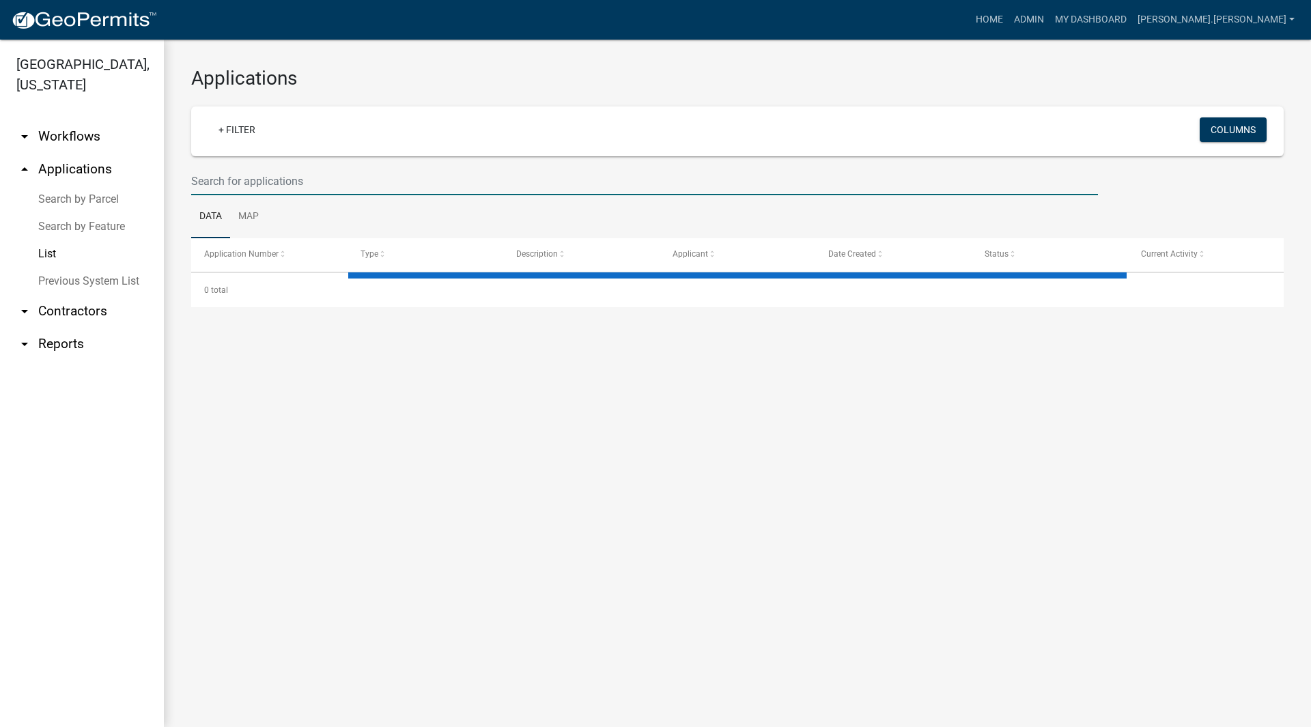
click at [364, 178] on input "text" at bounding box center [644, 181] width 907 height 28
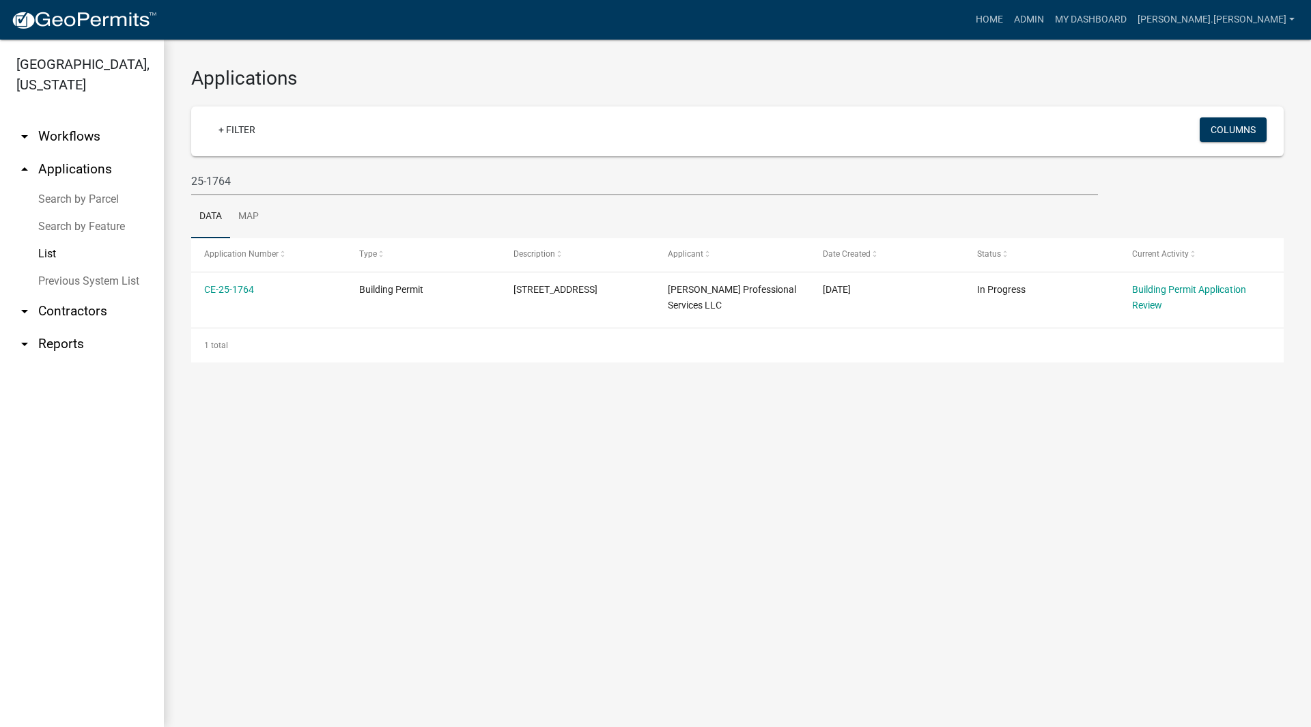
click at [273, 402] on main "Applications + Filter Columns 25-1764 Data Map Application Number Type Descript…" at bounding box center [737, 384] width 1147 height 688
click at [232, 174] on input "25-1764" at bounding box center [644, 181] width 907 height 28
type input "25-1765"
